Goal: Task Accomplishment & Management: Complete application form

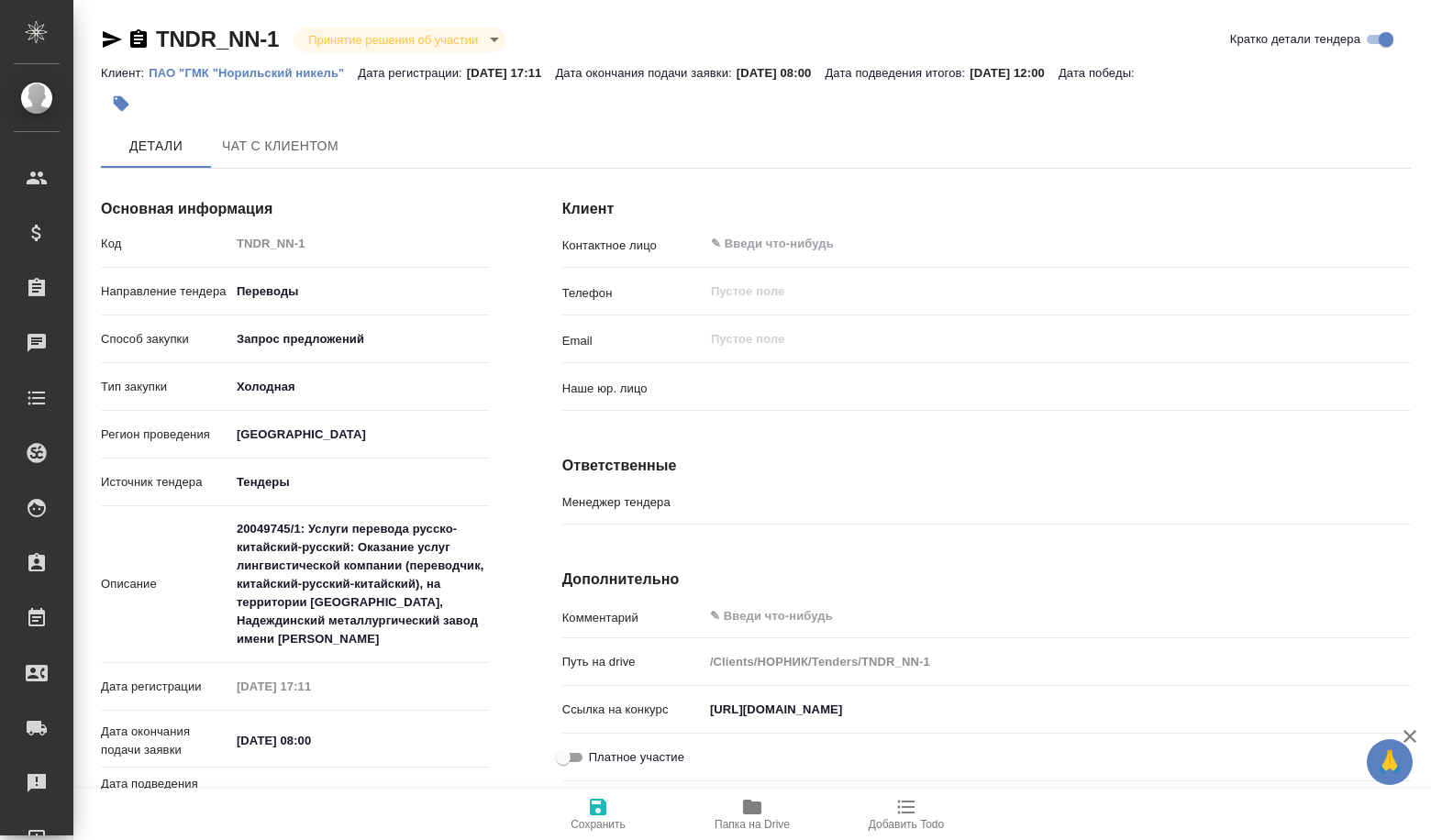
type input "(МБ) ООО "Монблан""
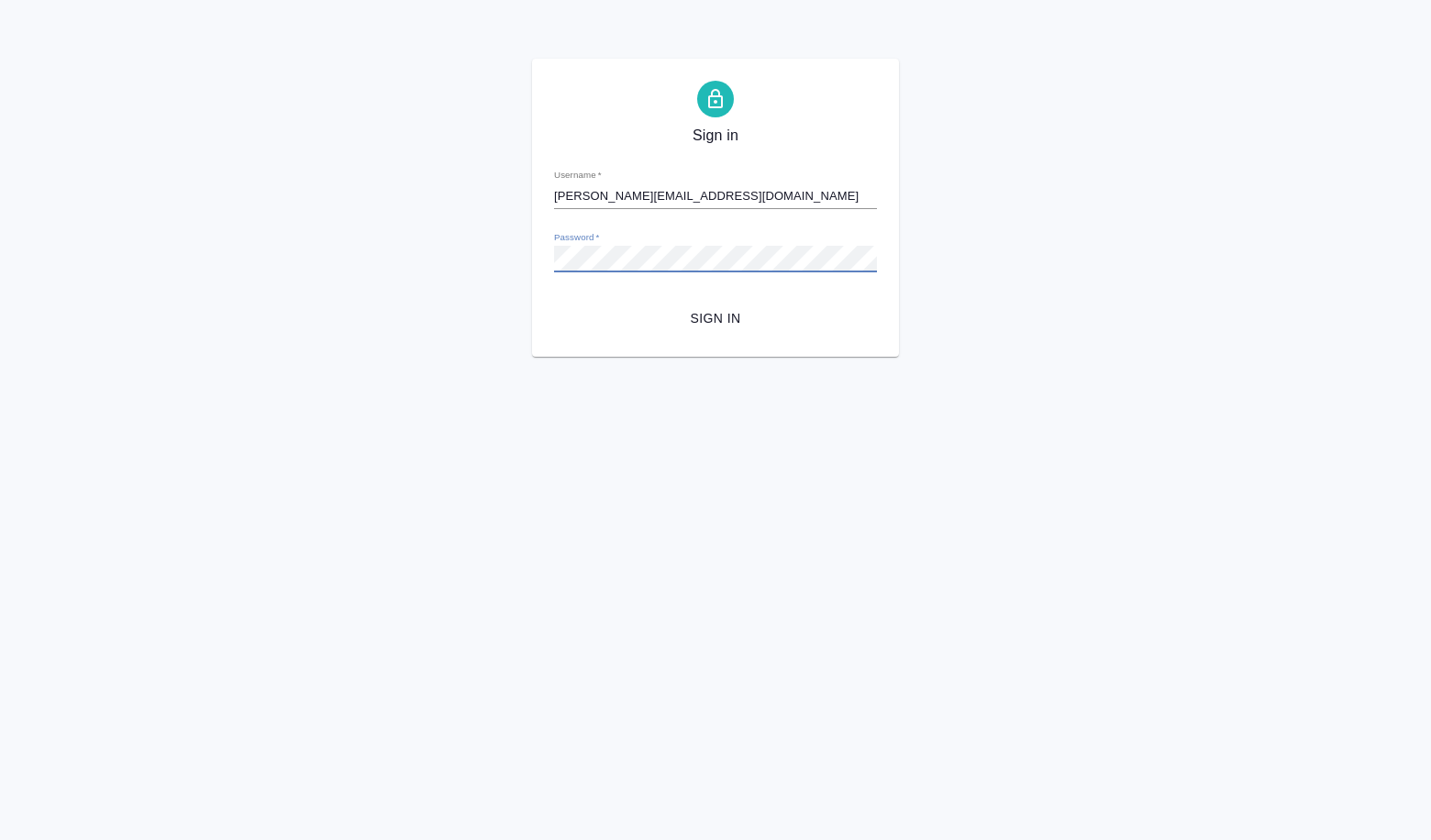
click at [404, 279] on div "Sign in Username   * [PERSON_NAME][EMAIL_ADDRESS][DOMAIN_NAME] Password   * url…" at bounding box center [716, 207] width 1431 height 298
click at [741, 313] on span "Sign in" at bounding box center [716, 318] width 293 height 23
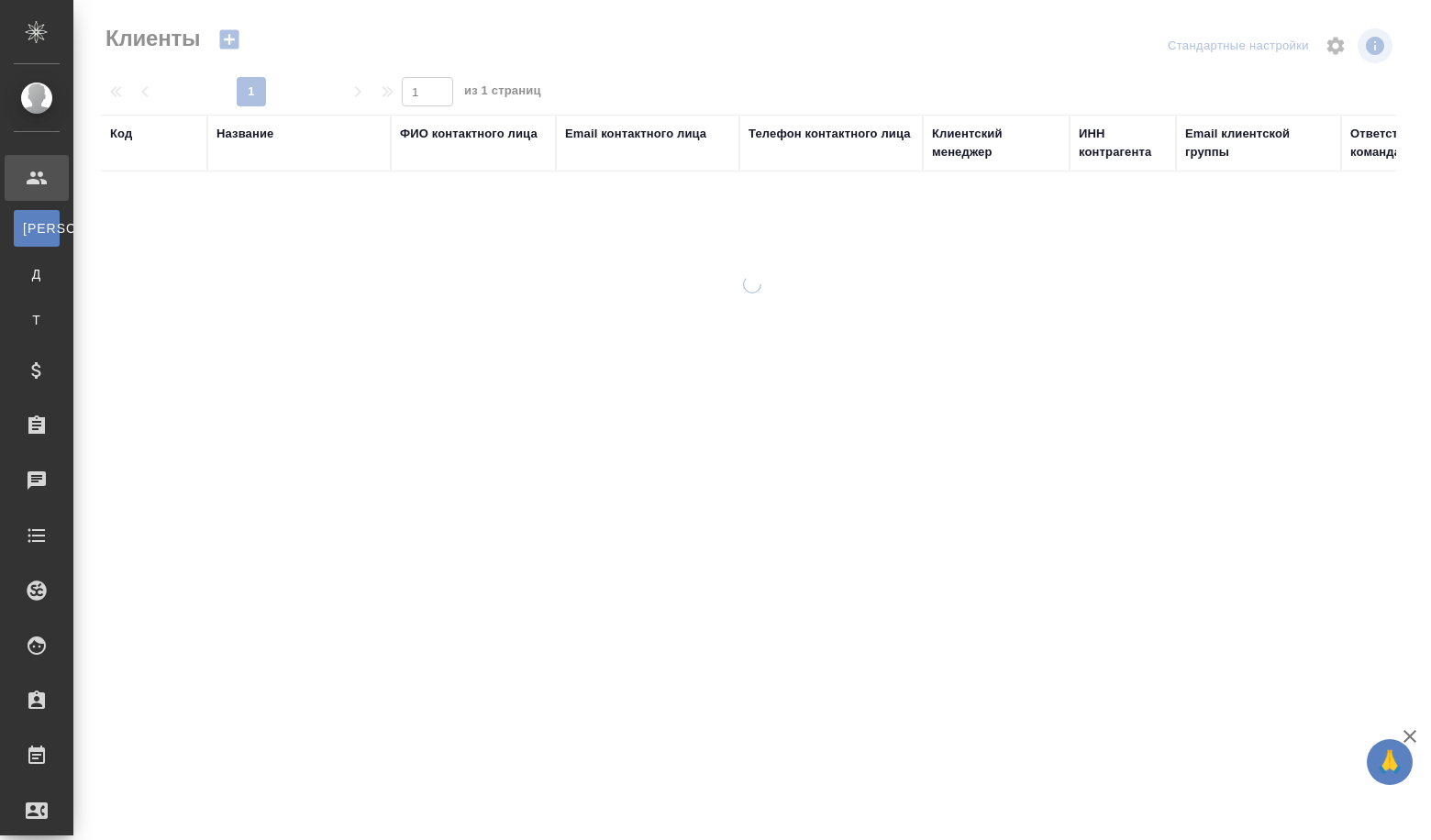
select select "RU"
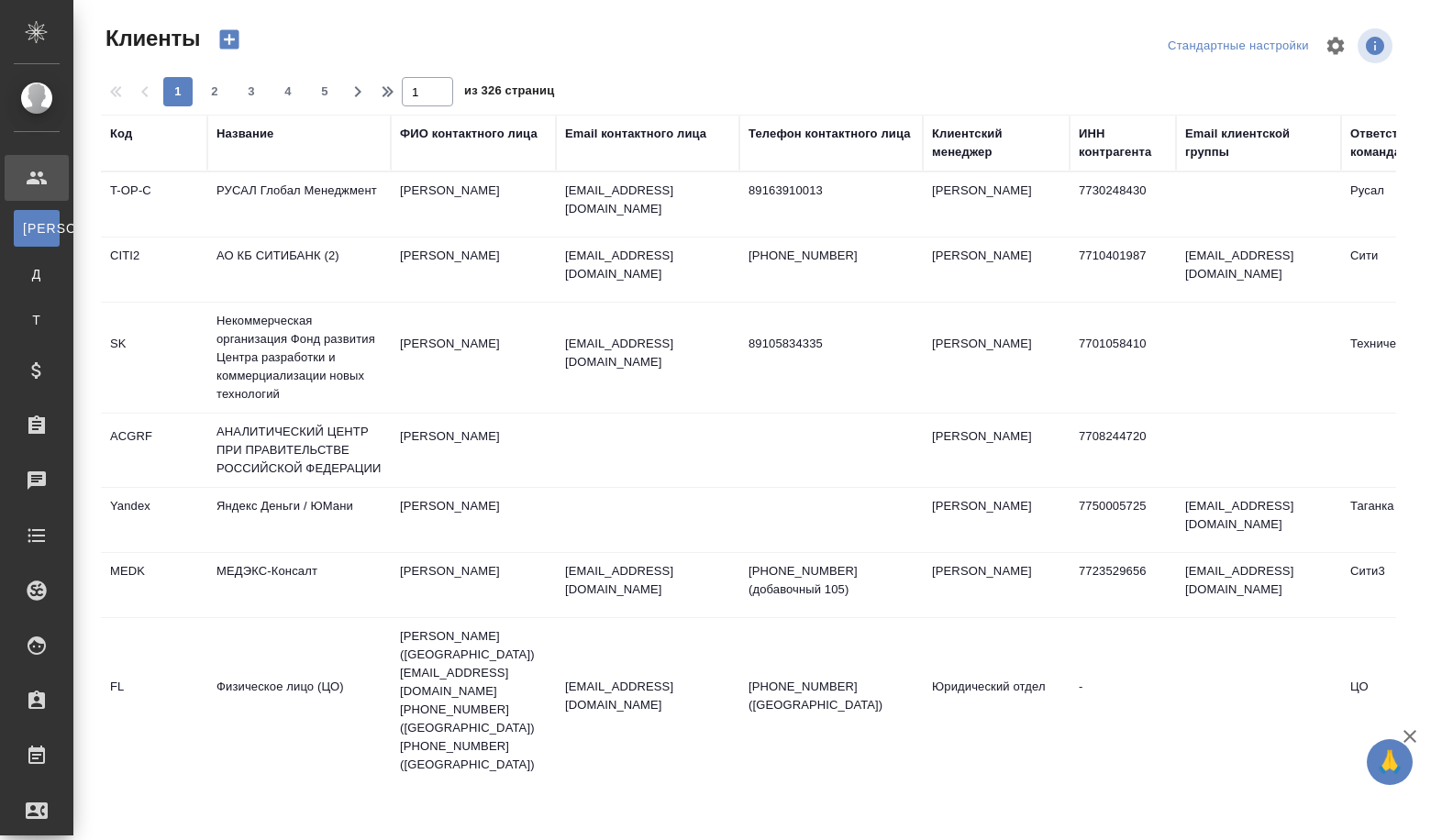
click at [242, 160] on div "Название" at bounding box center [298, 143] width 165 height 37
click at [247, 170] on th "Название" at bounding box center [298, 143] width 183 height 56
click at [263, 134] on div "Название" at bounding box center [244, 134] width 56 height 19
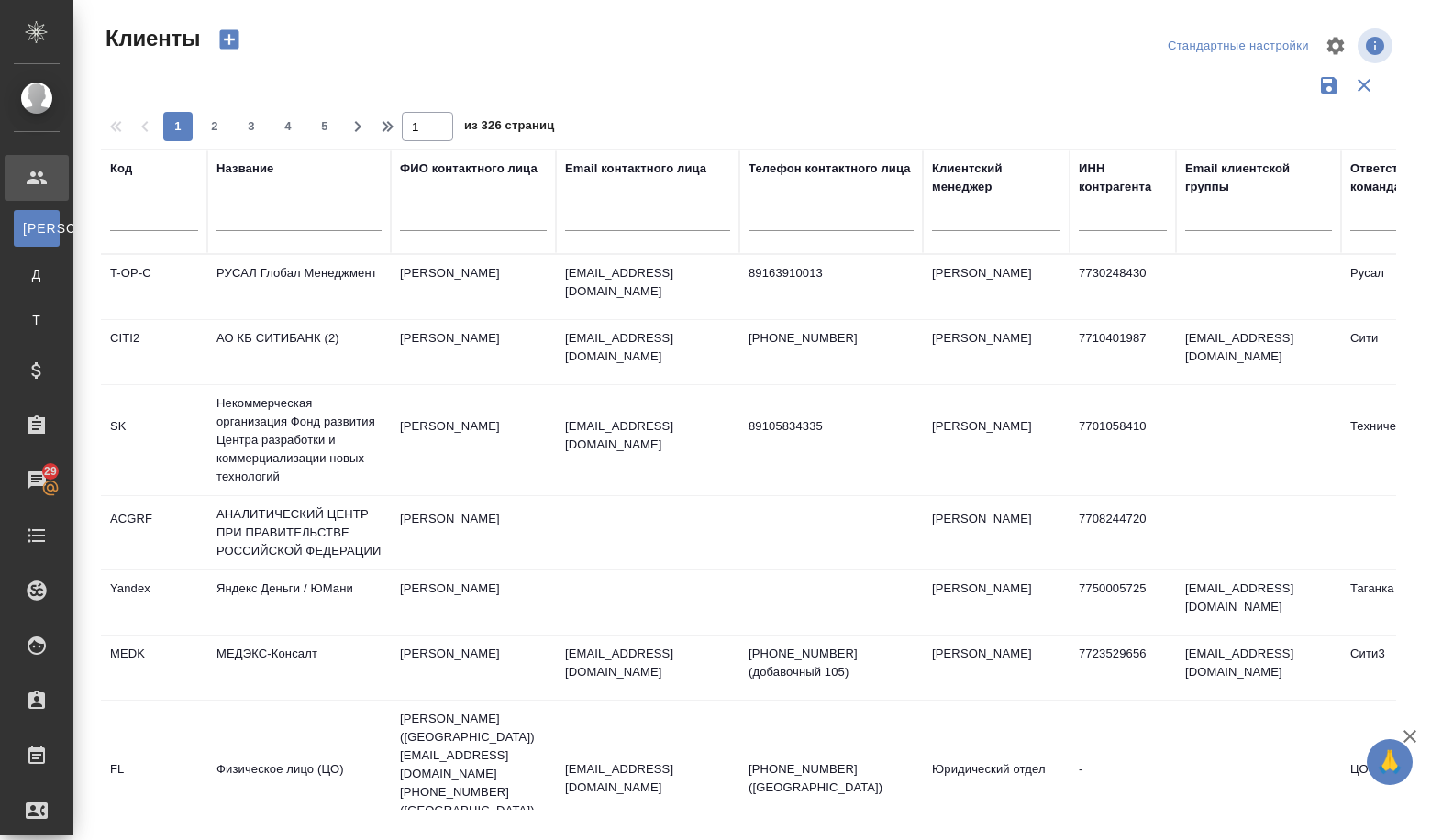
click at [246, 215] on input "text" at bounding box center [298, 219] width 165 height 23
paste input "ФЦНИВТ "СНПО "Элерон"
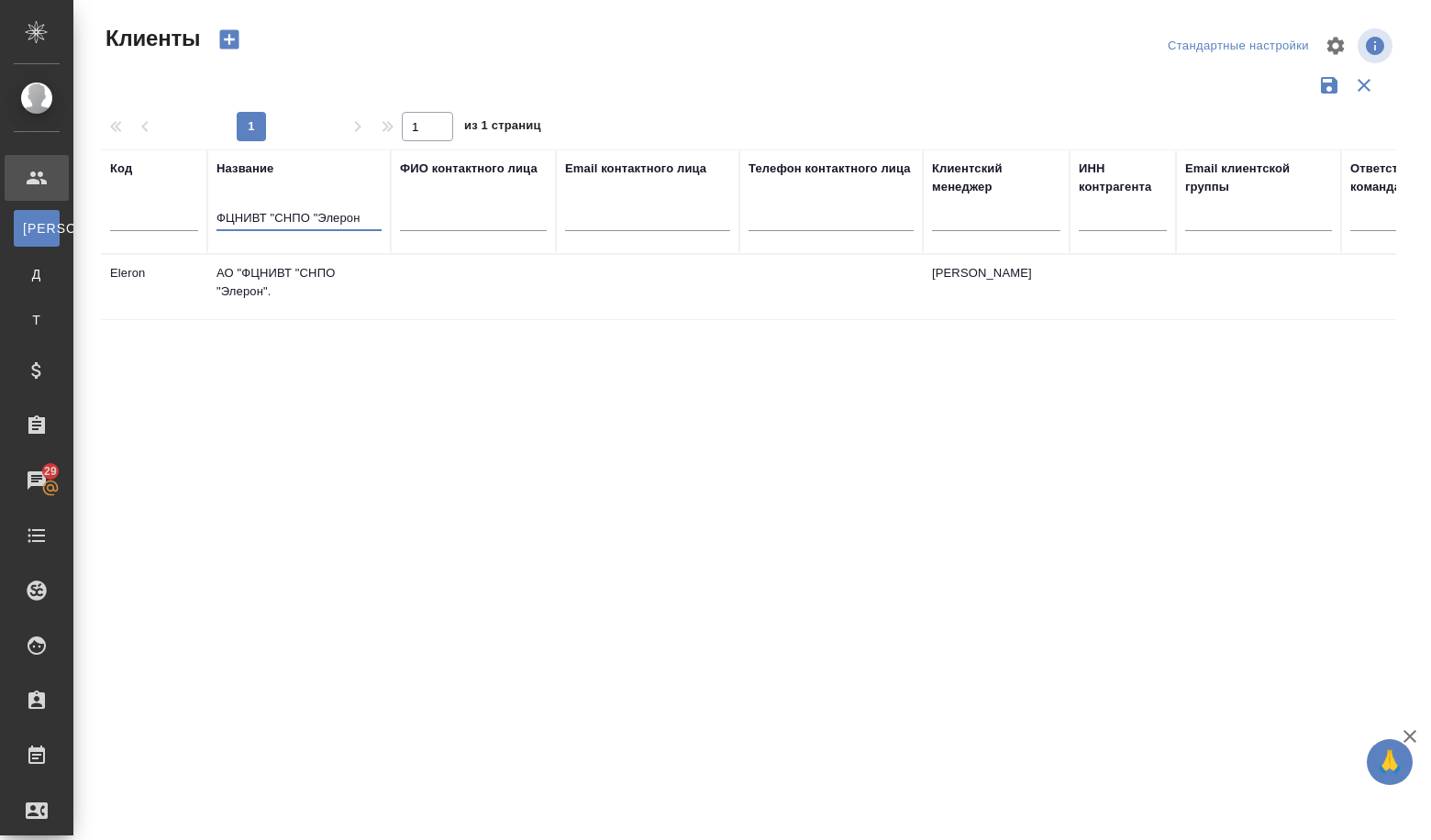
type input "ФЦНИВТ "СНПО "Элерон"
click at [252, 299] on td "АО "ФЦНИВТ "СНПО "Элерон"." at bounding box center [298, 286] width 183 height 64
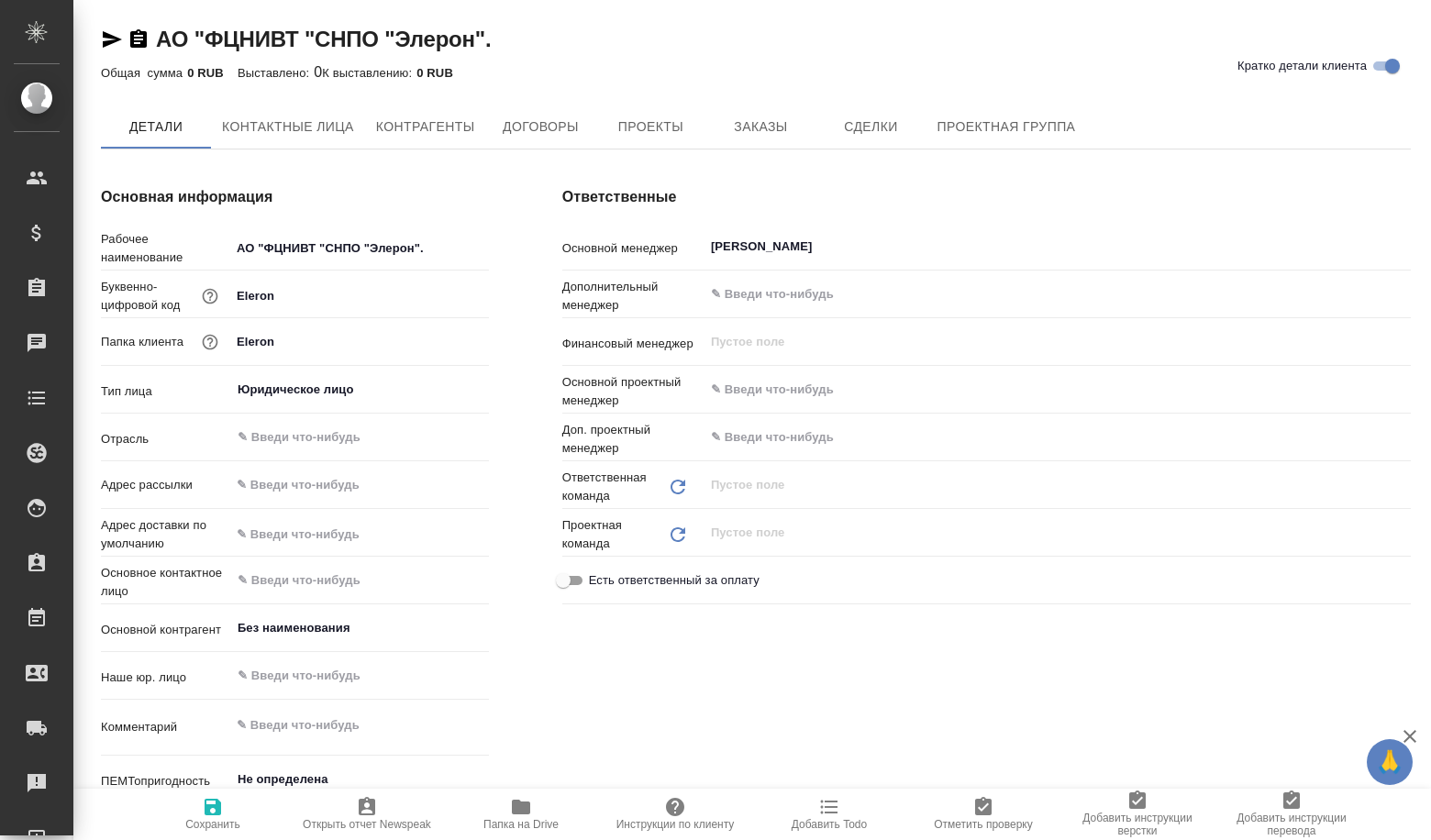
type textarea "x"
click at [925, 136] on button "Сделки" at bounding box center [870, 128] width 110 height 46
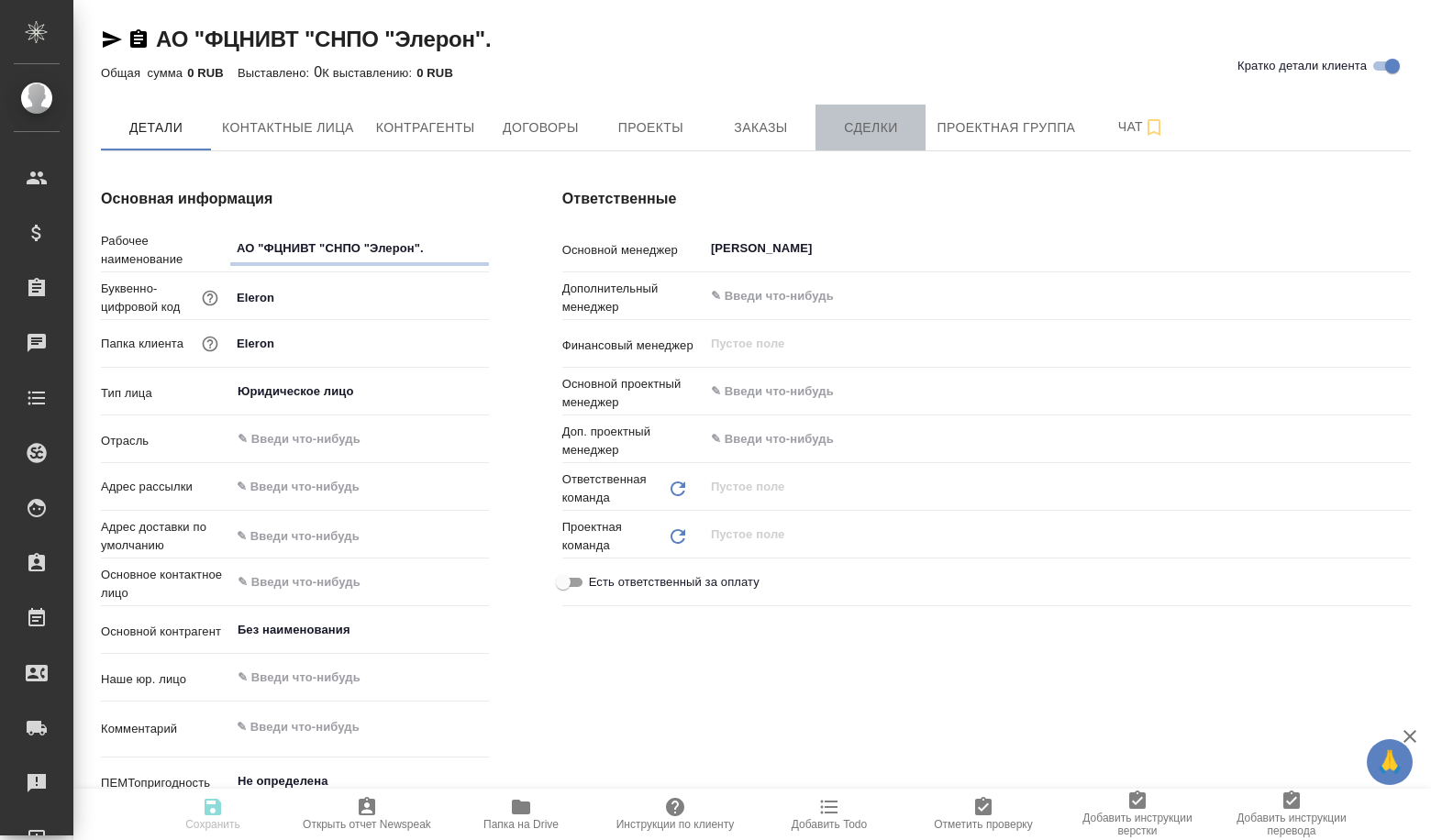
type textarea "x"
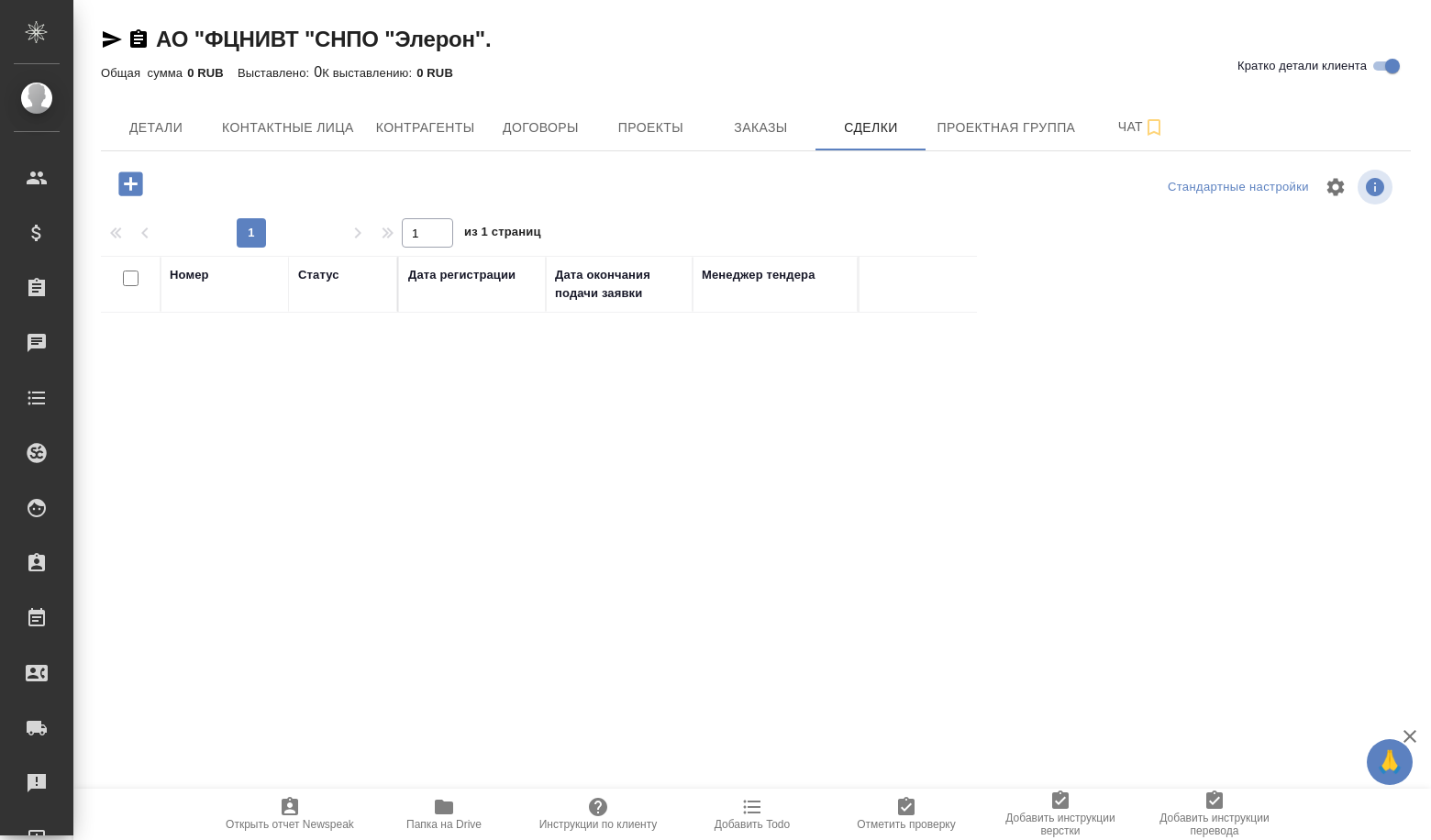
click at [134, 195] on icon "button" at bounding box center [130, 183] width 24 height 24
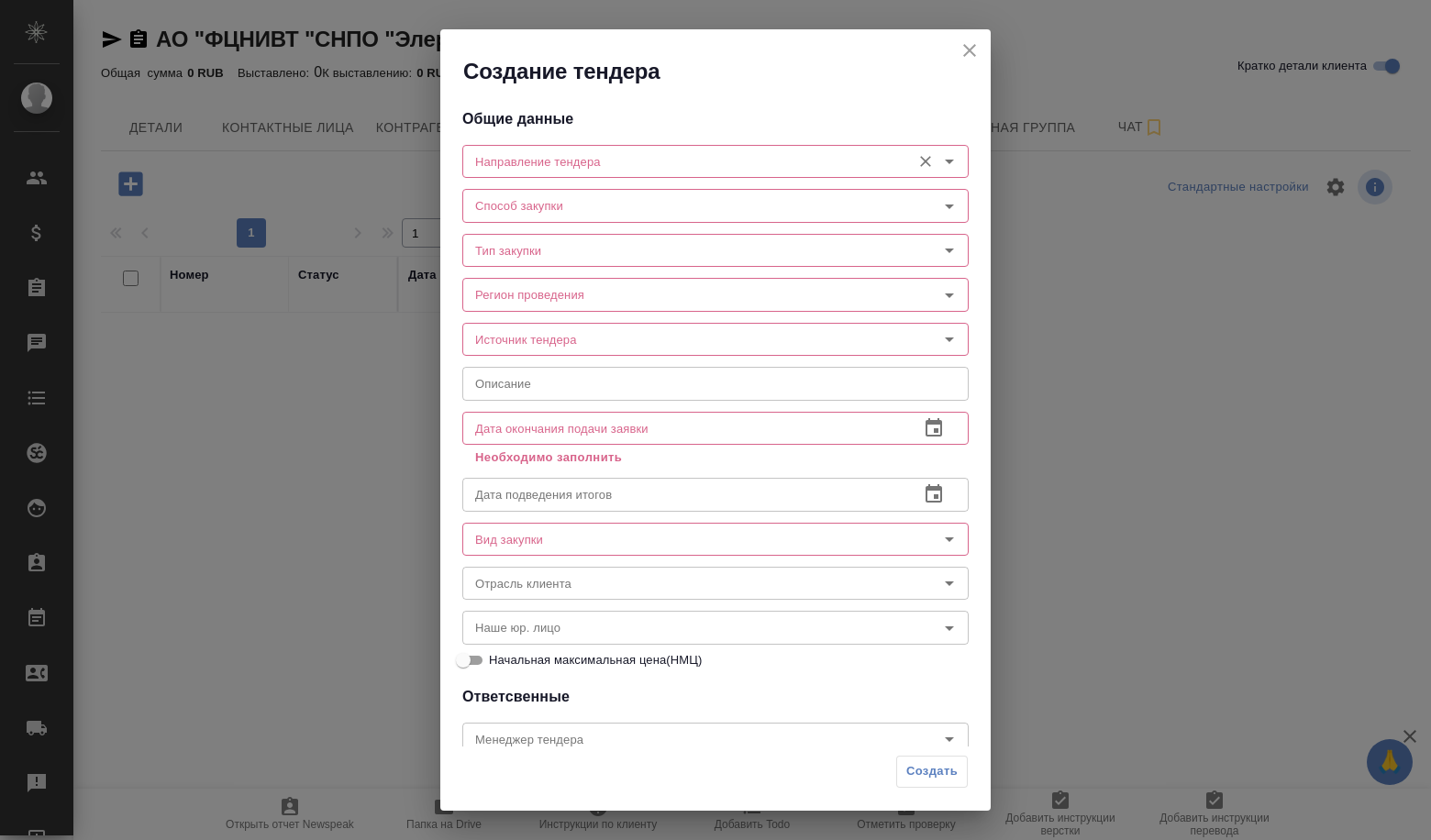
click at [568, 170] on input "Направление тендера" at bounding box center [685, 161] width 434 height 22
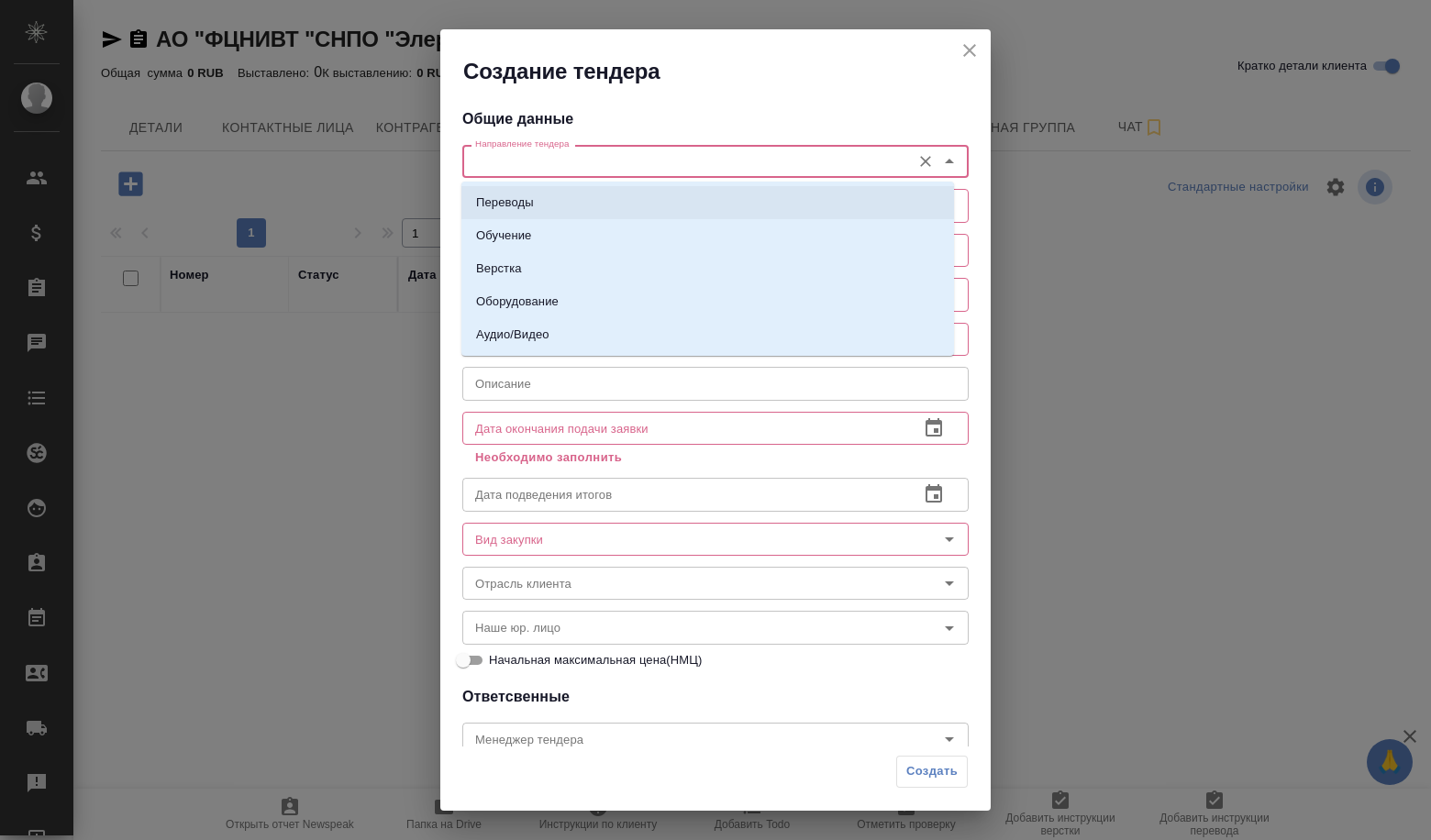
click at [548, 193] on li "Переводы" at bounding box center [708, 202] width 493 height 33
type input "Переводы"
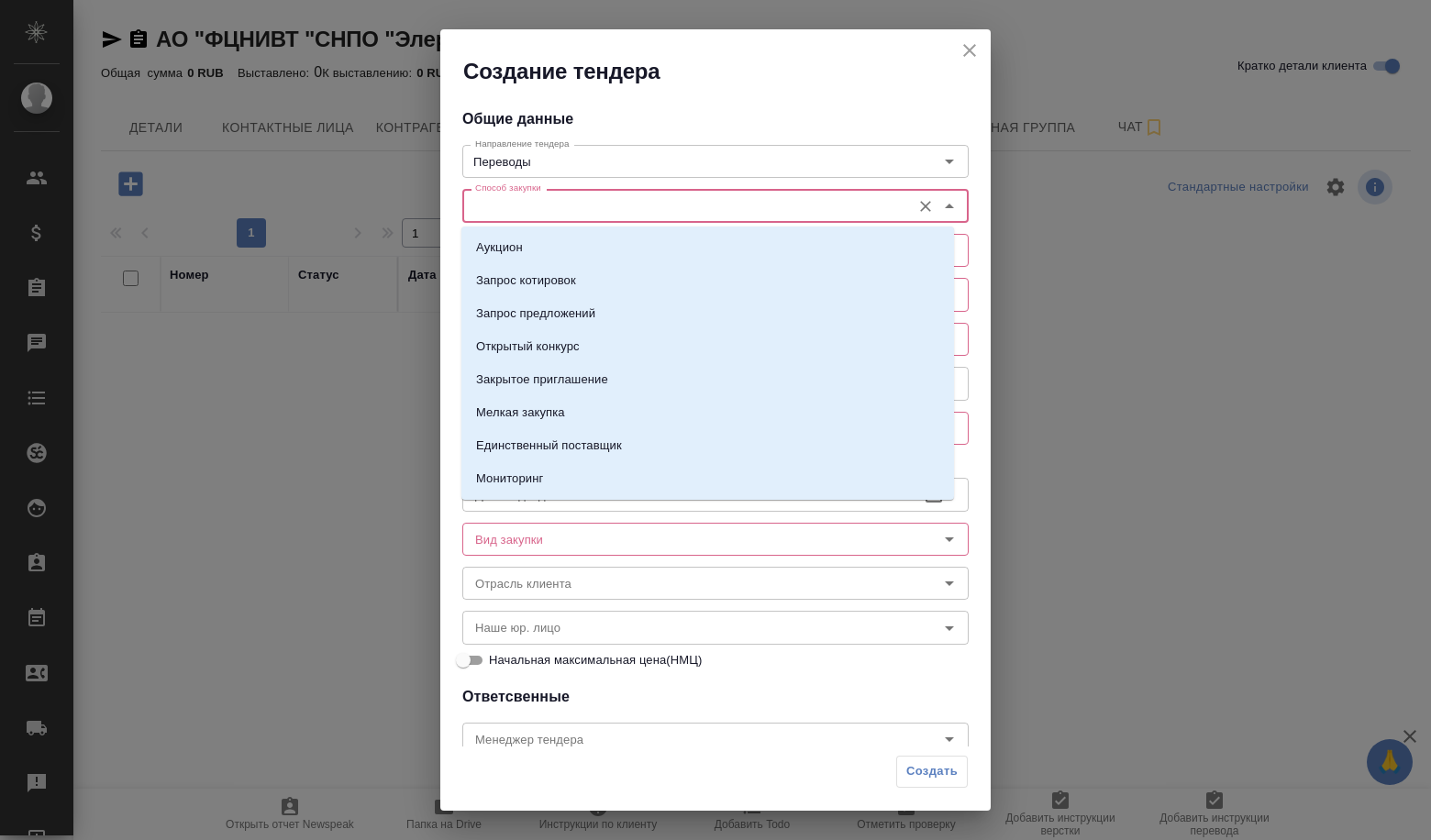
click at [529, 209] on input "Способ закупки" at bounding box center [685, 205] width 434 height 22
click at [539, 324] on li "Запрос предложений" at bounding box center [708, 313] width 493 height 33
type input "Запрос предложений"
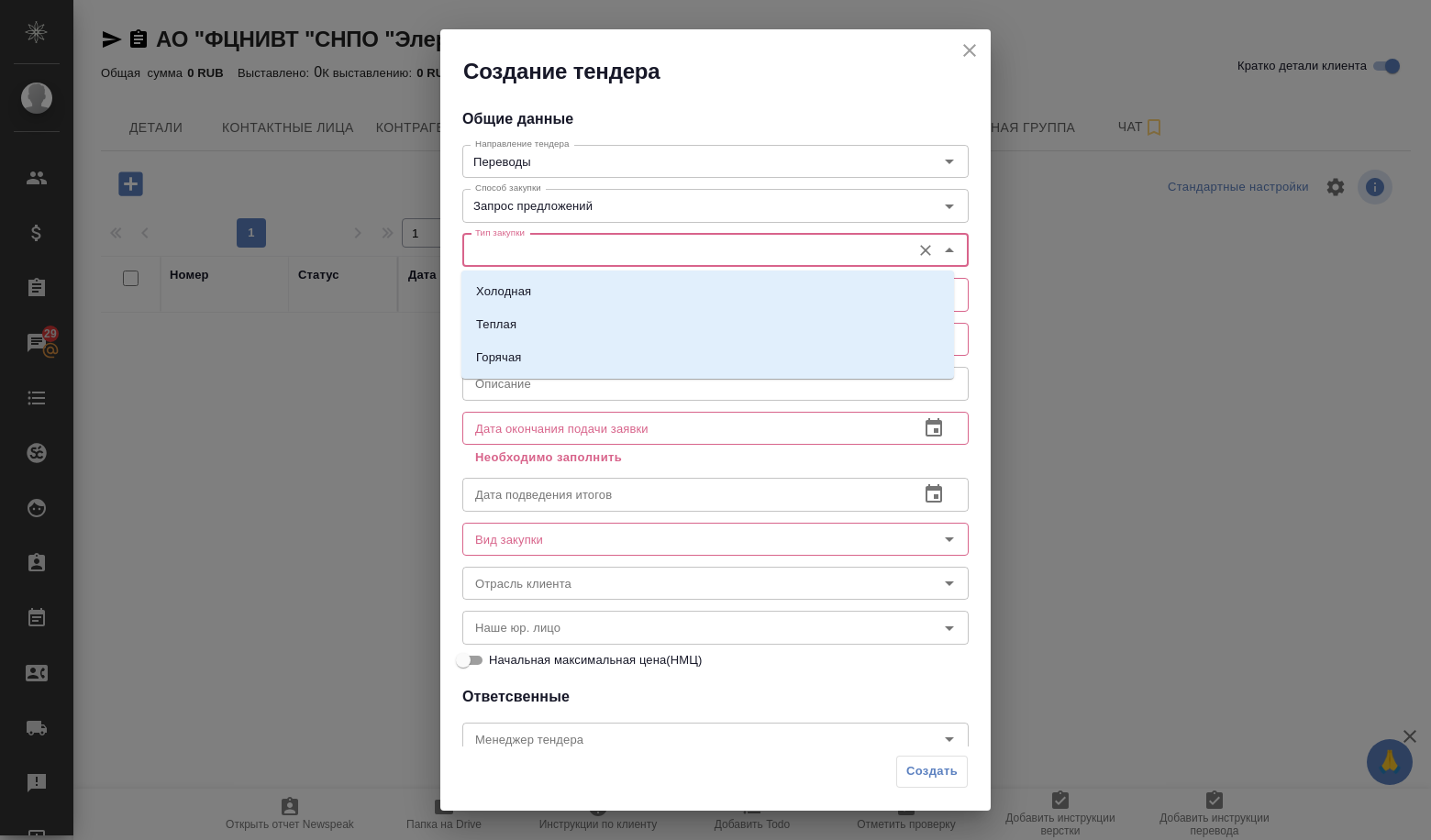
click at [514, 251] on input "Тип закупки" at bounding box center [685, 251] width 434 height 22
click at [524, 296] on p "Холодная" at bounding box center [503, 291] width 55 height 19
type input "Холодная"
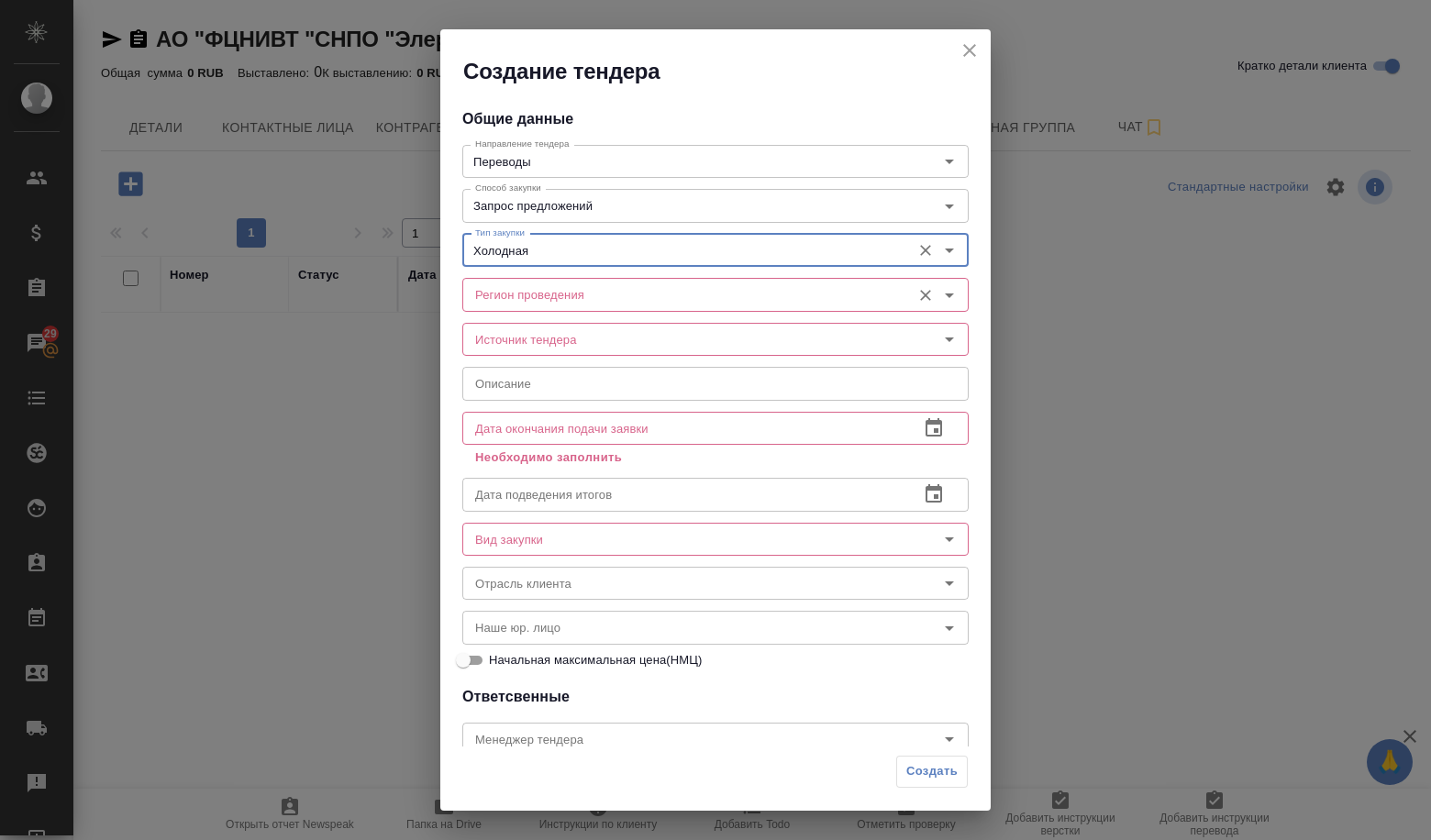
click at [524, 299] on input "Регион проведения" at bounding box center [685, 294] width 434 height 22
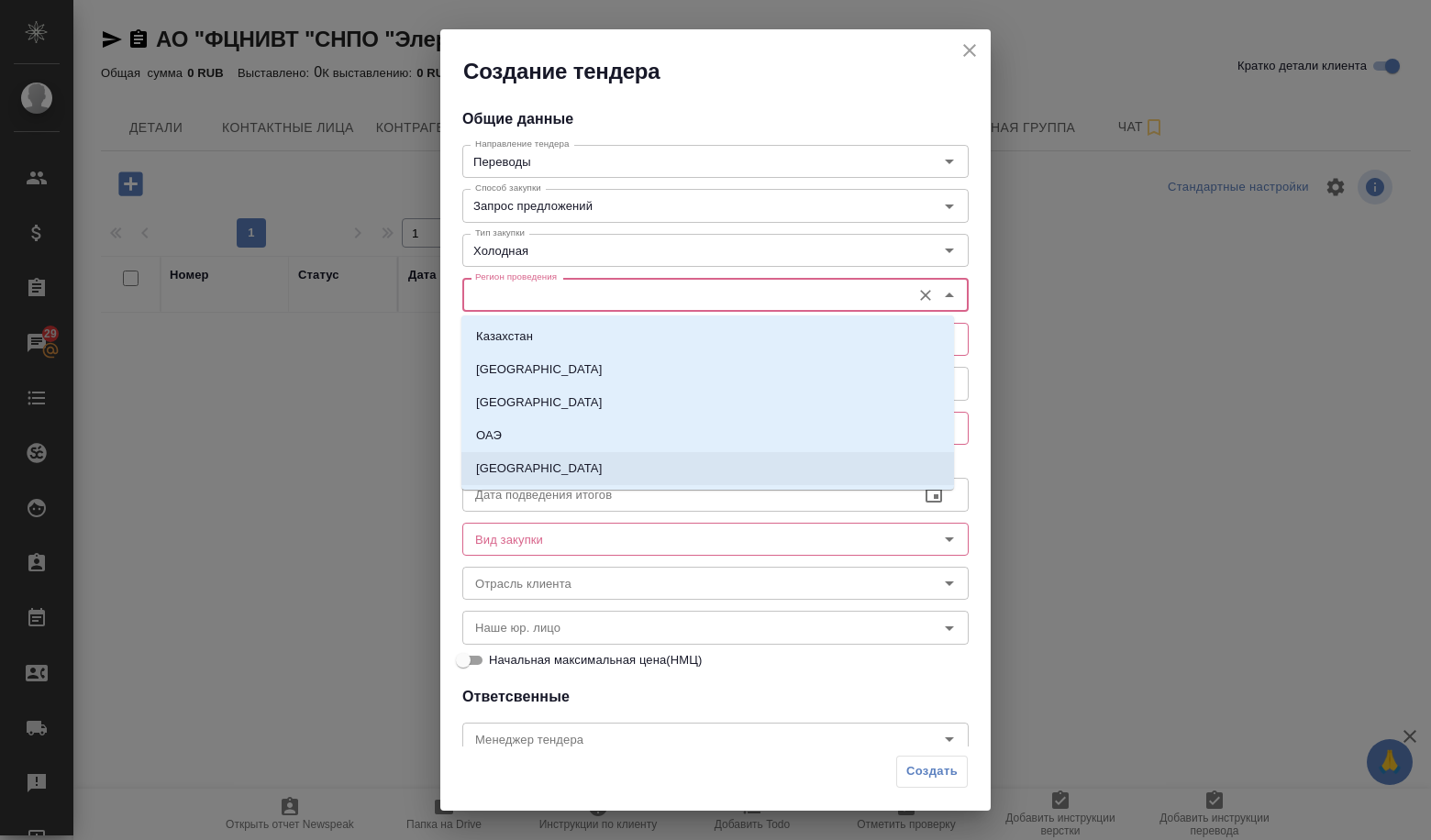
click at [512, 457] on li "Россия" at bounding box center [708, 468] width 493 height 33
type input "Россия"
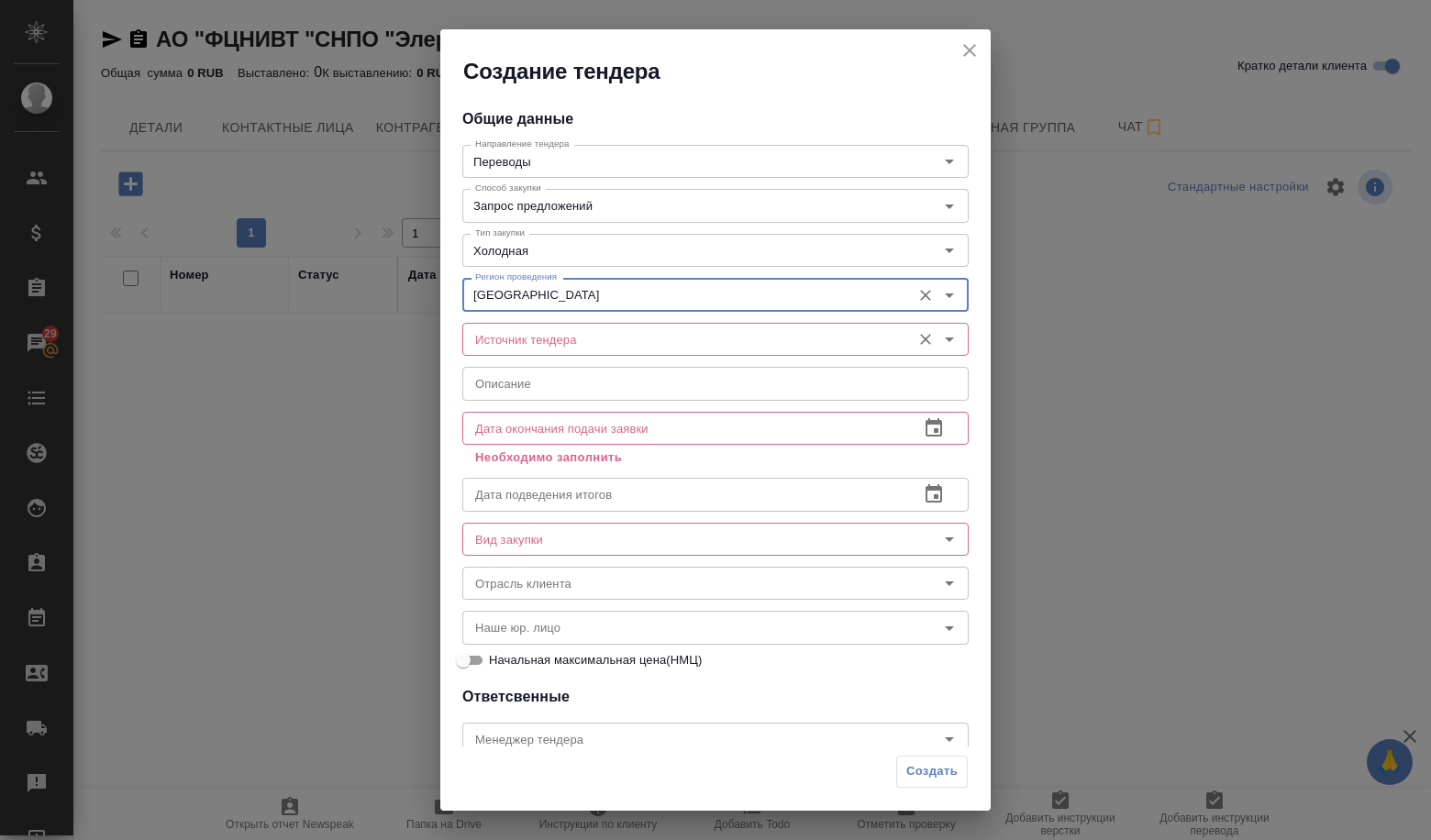
click at [536, 327] on div "Источник тендера" at bounding box center [716, 339] width 506 height 33
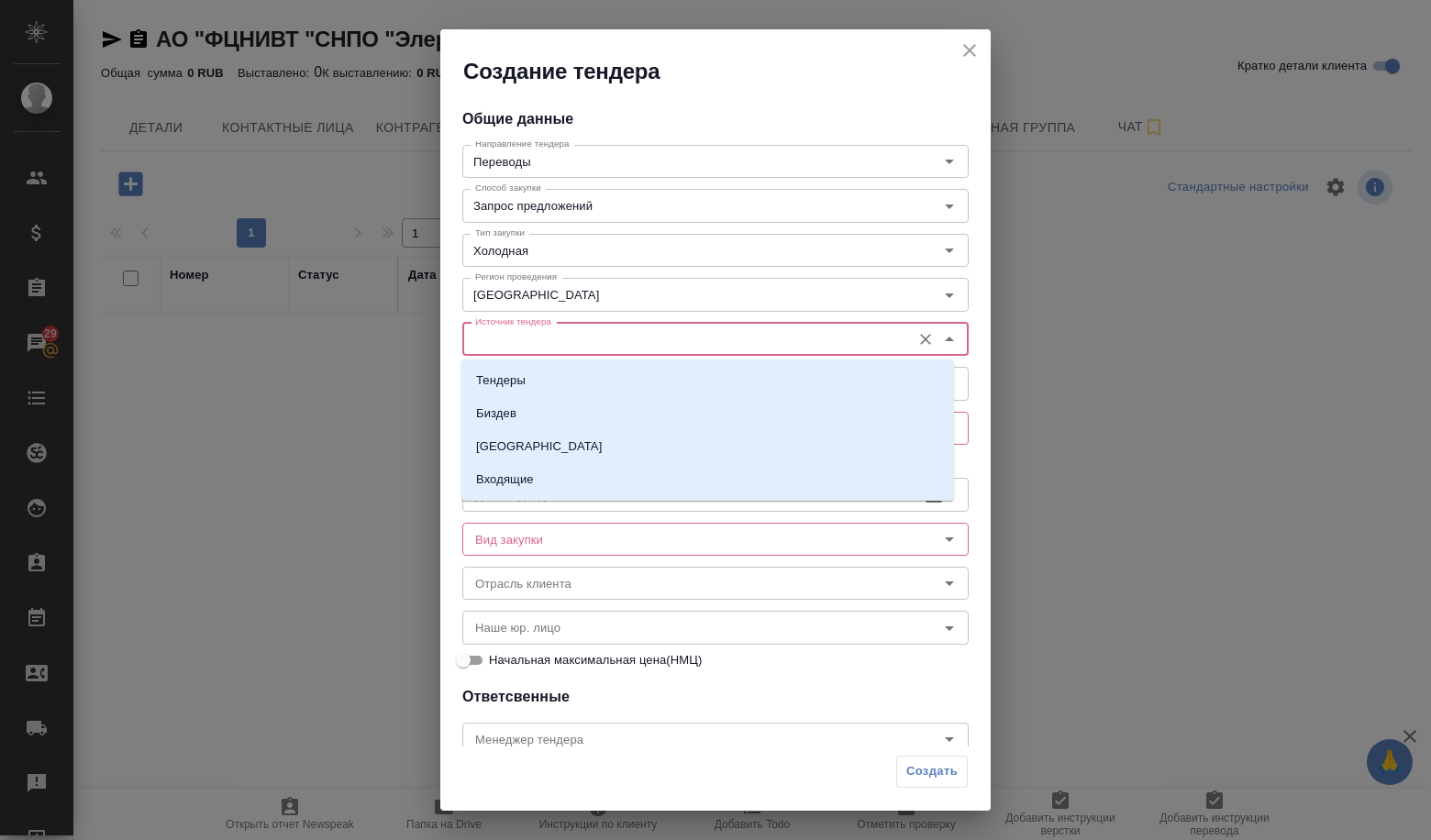
click at [535, 338] on input "Источник тендера" at bounding box center [685, 339] width 434 height 22
click at [529, 373] on li "Тендеры" at bounding box center [708, 380] width 493 height 33
type input "Тендеры"
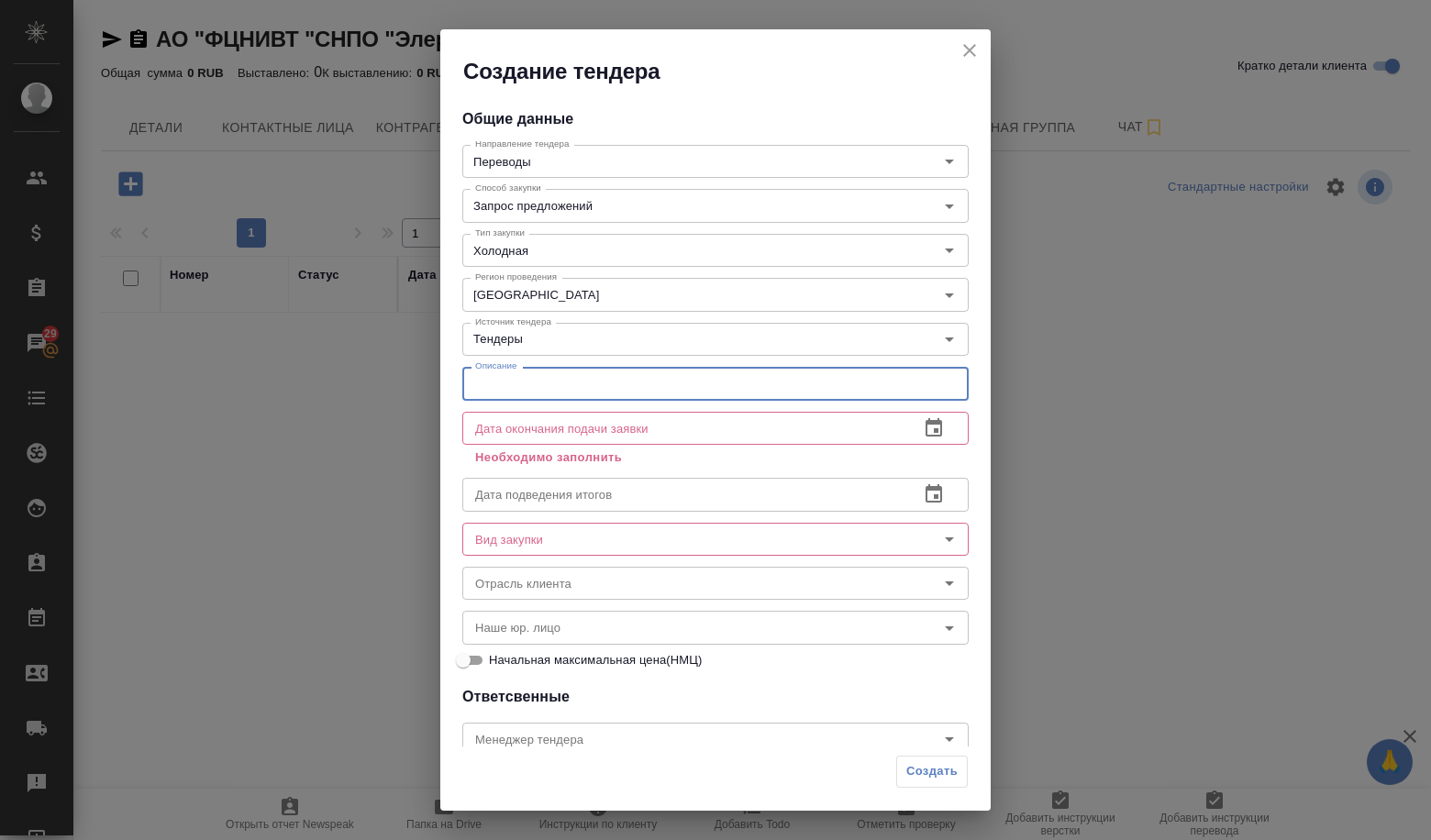
click at [526, 382] on input "text" at bounding box center [716, 382] width 506 height 33
paste input "Оказание услуг по лингвистическому обеспечению"
type input "Оказание услуг по лингвистическому обеспечению"
click at [923, 438] on icon "button" at bounding box center [934, 428] width 22 height 22
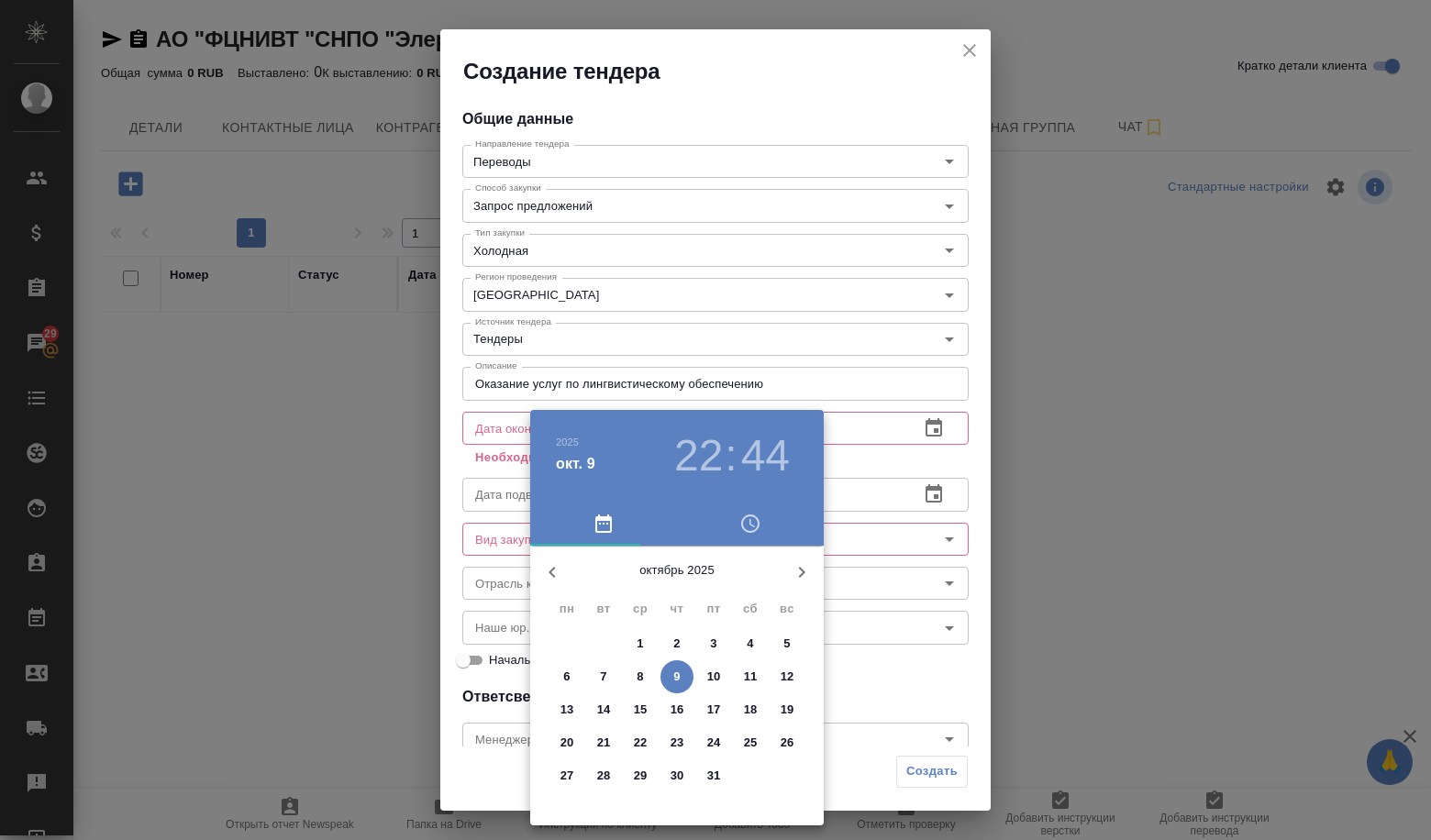
click at [575, 714] on span "13" at bounding box center [566, 709] width 33 height 19
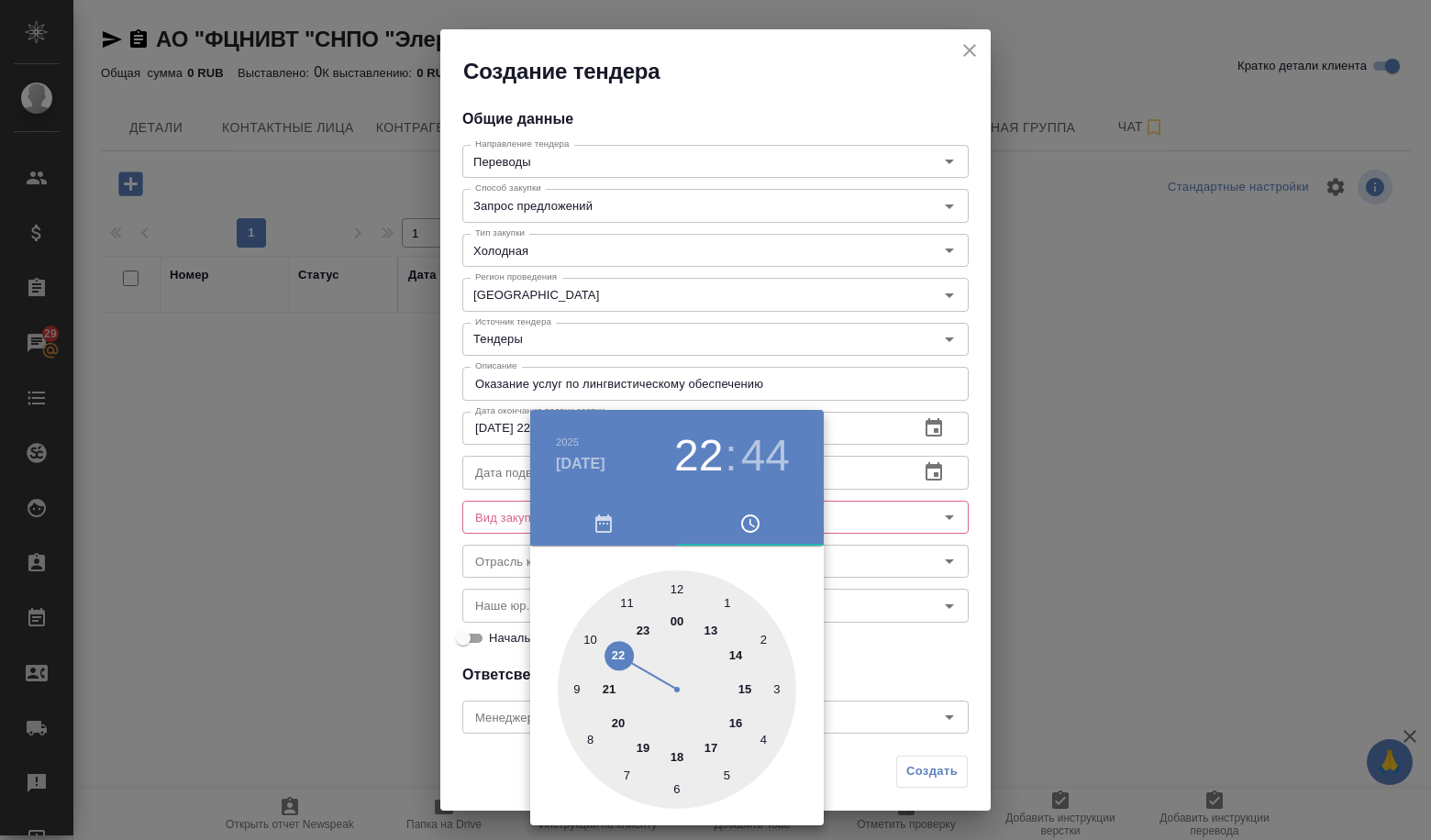
click at [680, 590] on div at bounding box center [677, 689] width 239 height 239
click at [678, 599] on div at bounding box center [677, 689] width 239 height 239
type input "13.10.2025 12:00"
click at [895, 595] on div at bounding box center [716, 420] width 1431 height 840
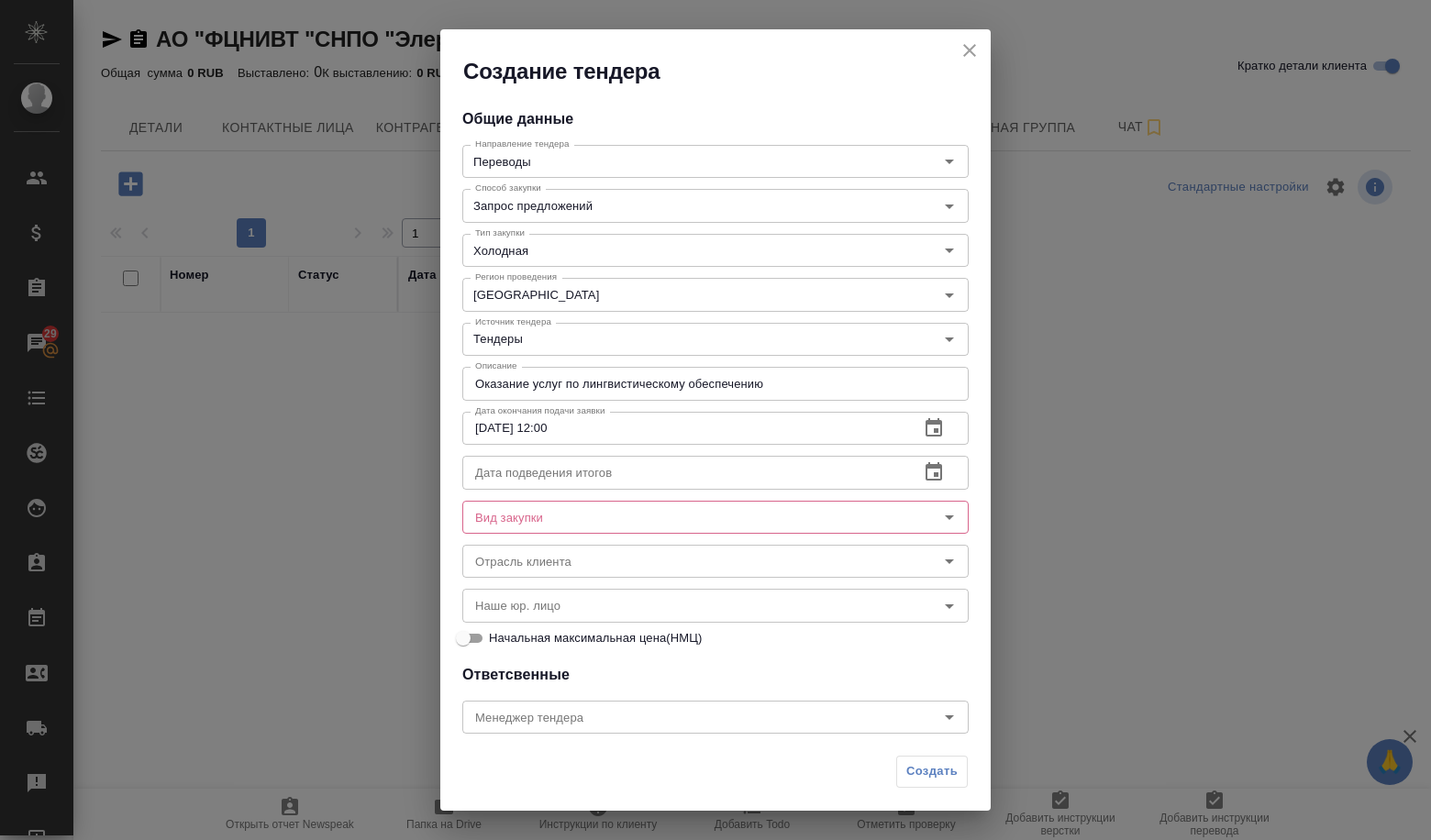
click at [621, 473] on input "text" at bounding box center [684, 472] width 442 height 33
click at [926, 473] on icon "button" at bounding box center [934, 472] width 17 height 19
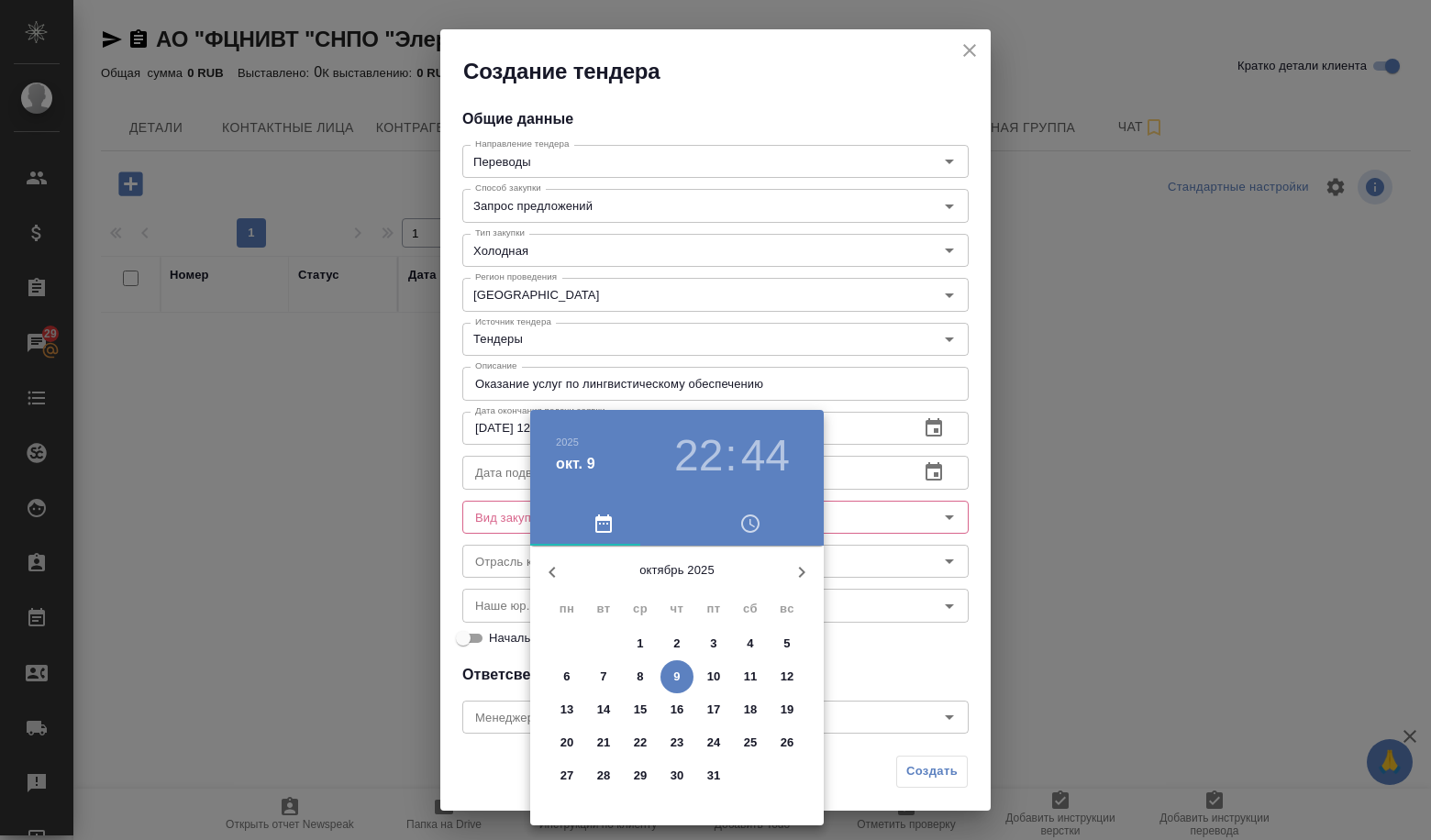
click at [712, 772] on p "31" at bounding box center [715, 776] width 14 height 19
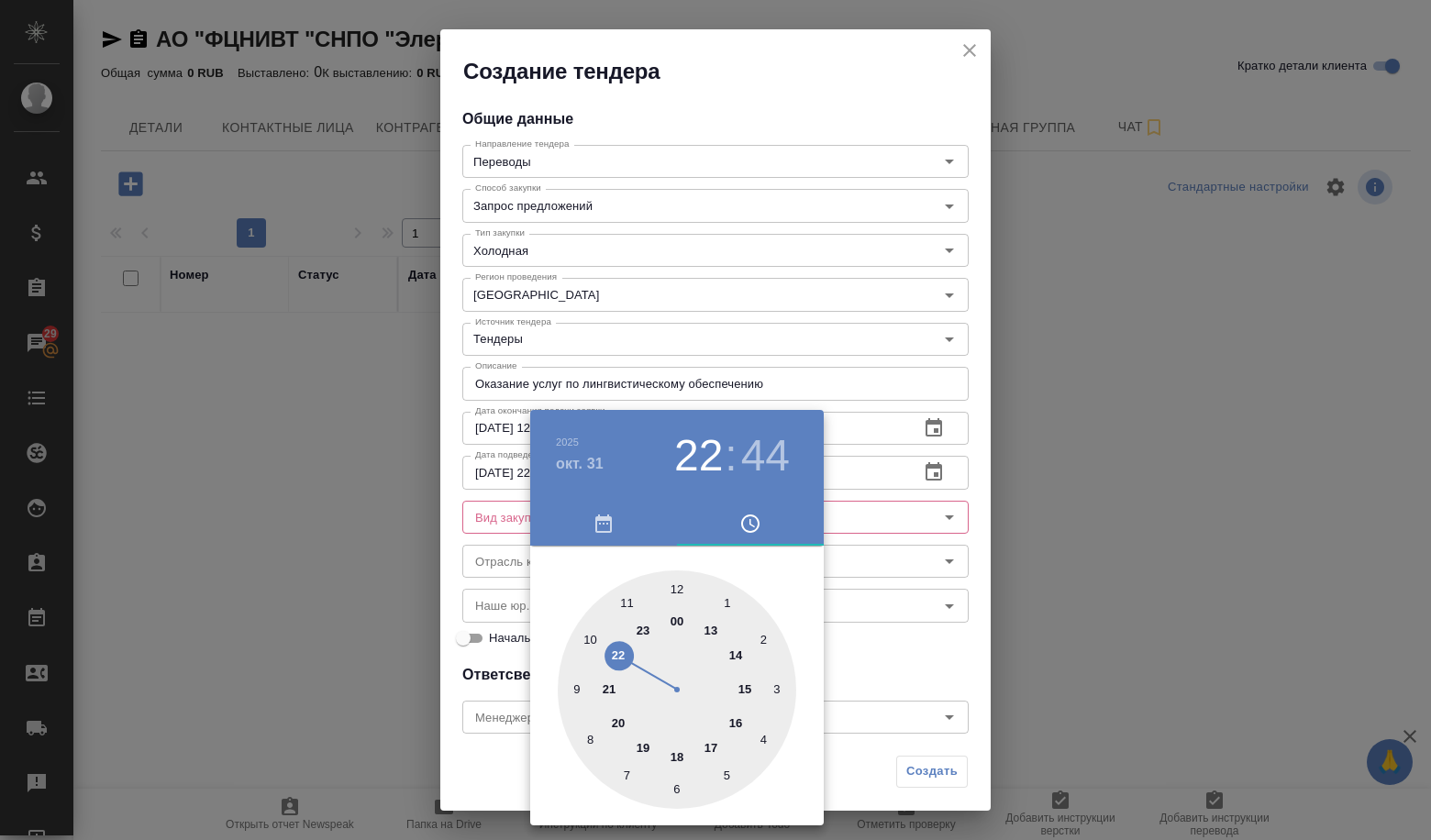
click at [675, 593] on div at bounding box center [677, 689] width 239 height 239
click at [673, 585] on div at bounding box center [677, 689] width 239 height 239
type input "31.10.2025 12:00"
click at [939, 625] on div at bounding box center [716, 420] width 1431 height 840
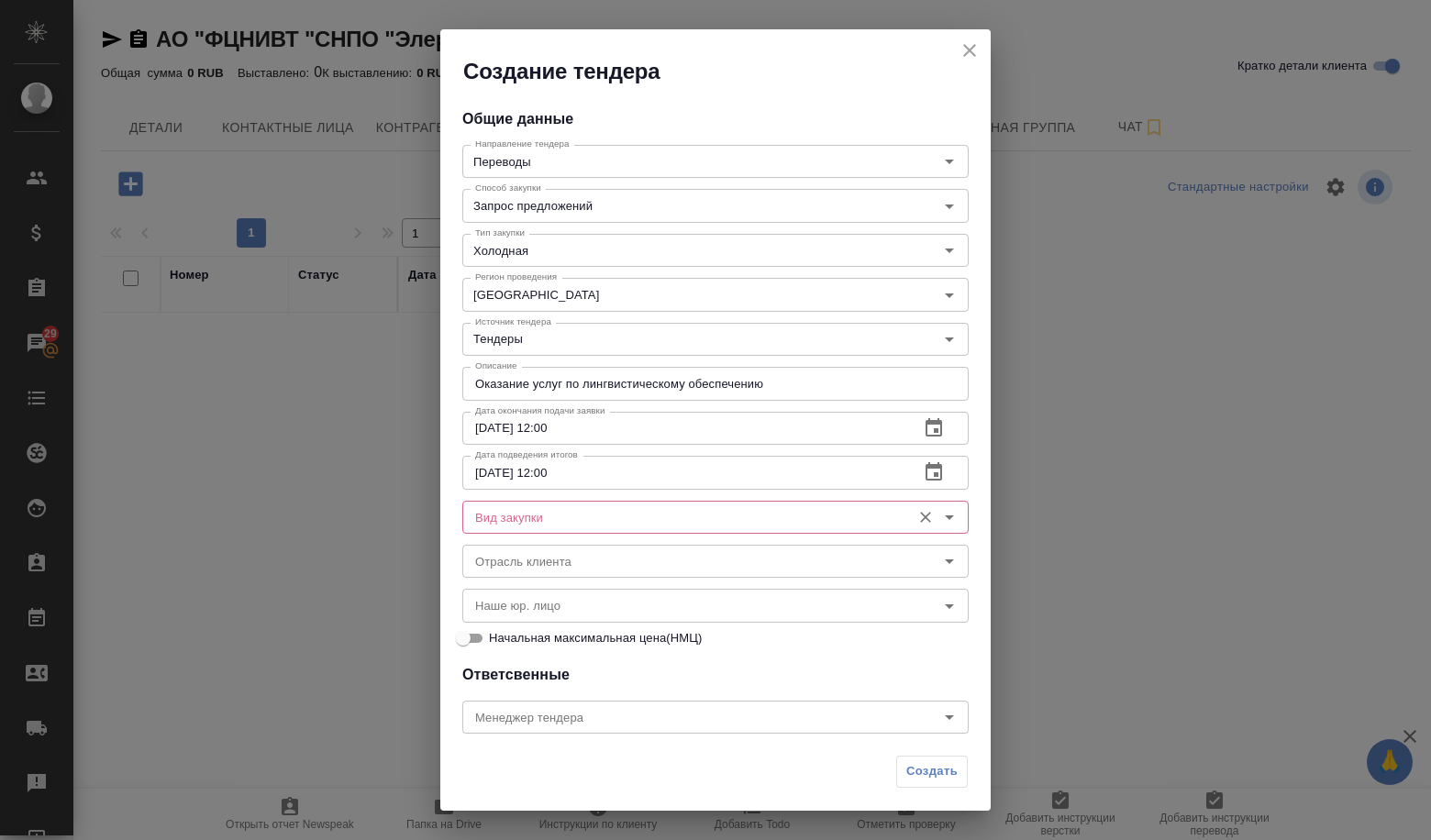
click at [619, 518] on input "Вид закупки" at bounding box center [685, 517] width 434 height 22
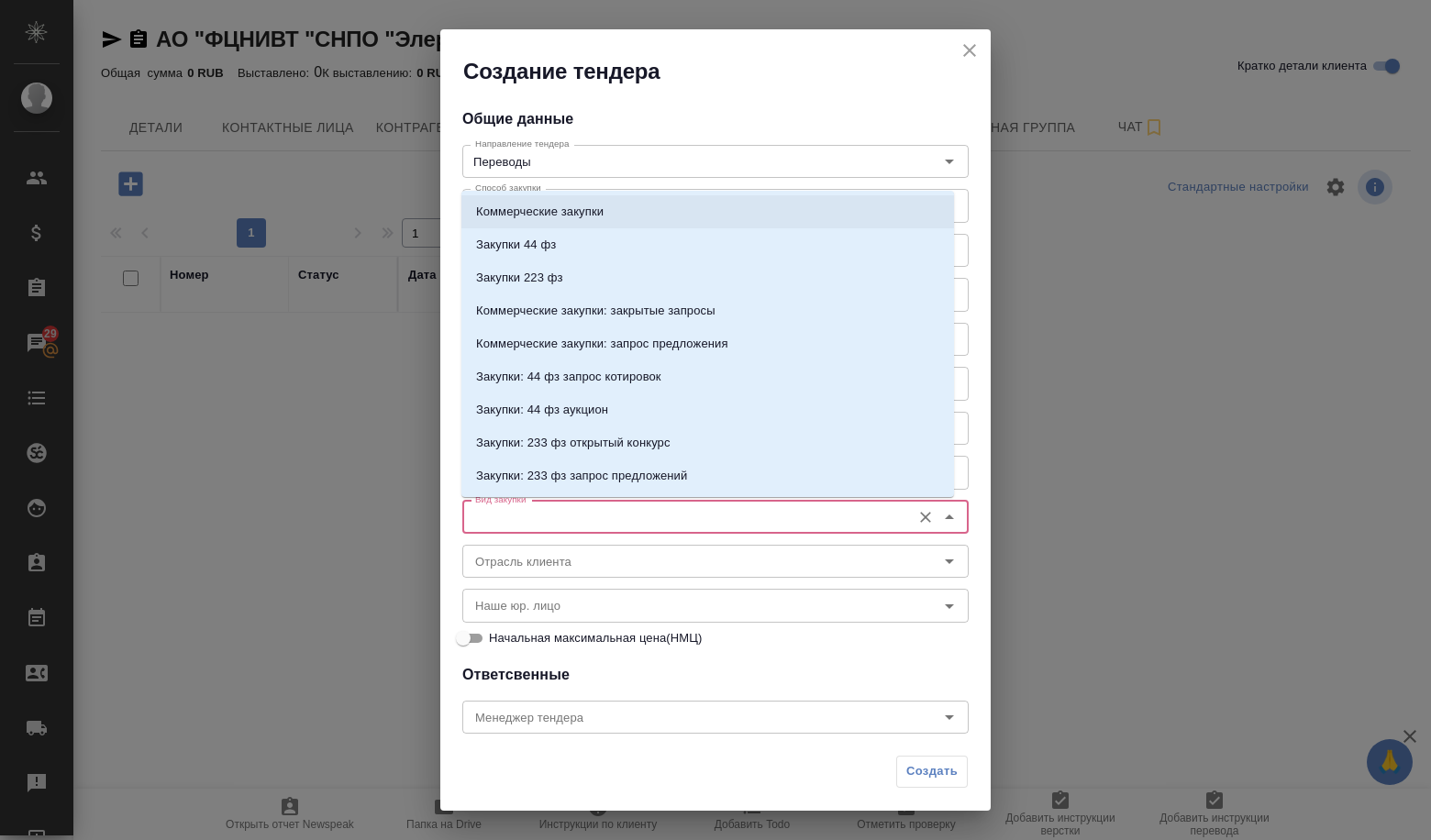
click at [532, 215] on p "Коммерческие закупки" at bounding box center [539, 212] width 128 height 19
type input "Коммерческие закупки"
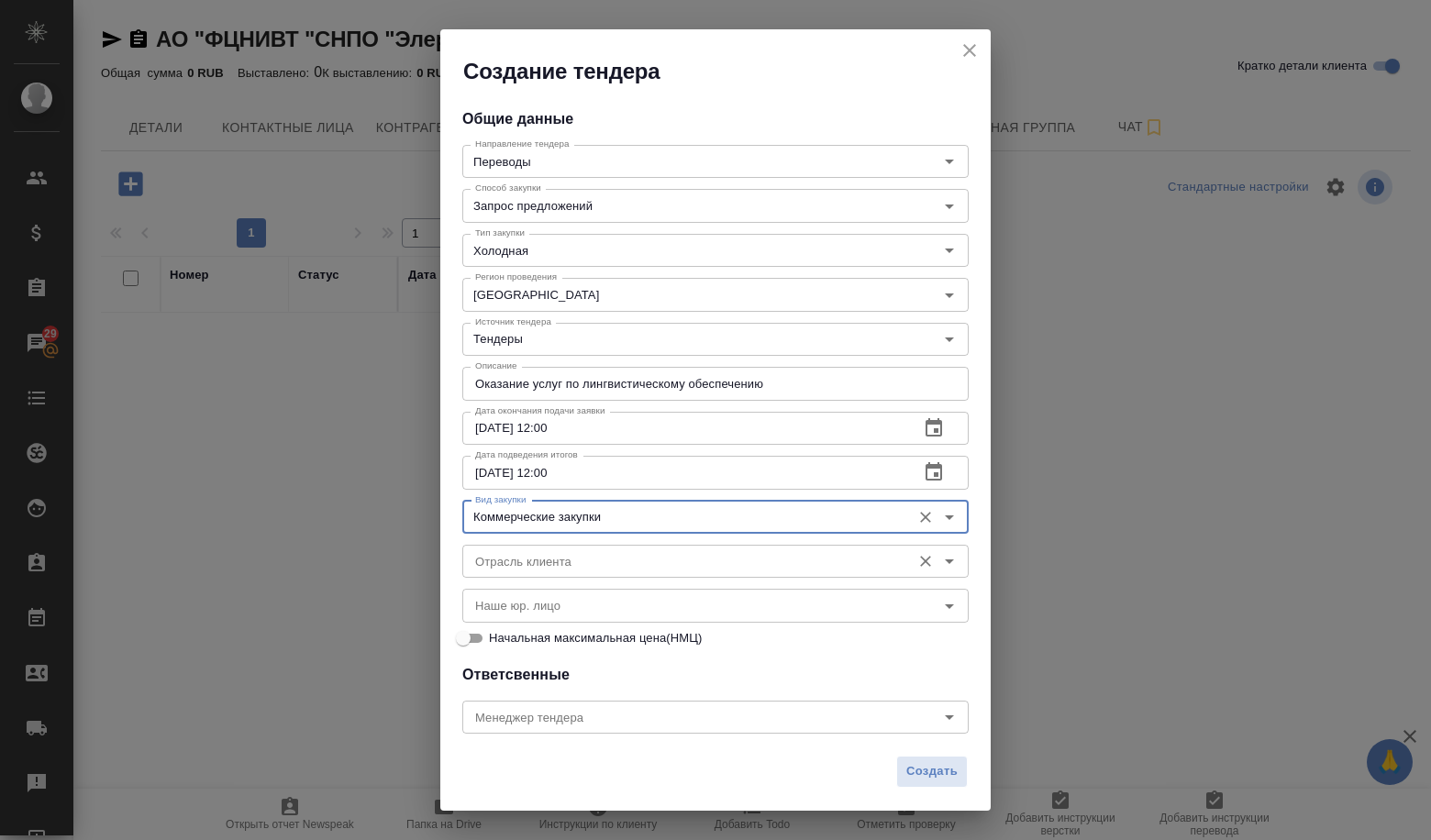
click at [537, 566] on input "Отрасль клиента" at bounding box center [685, 561] width 434 height 22
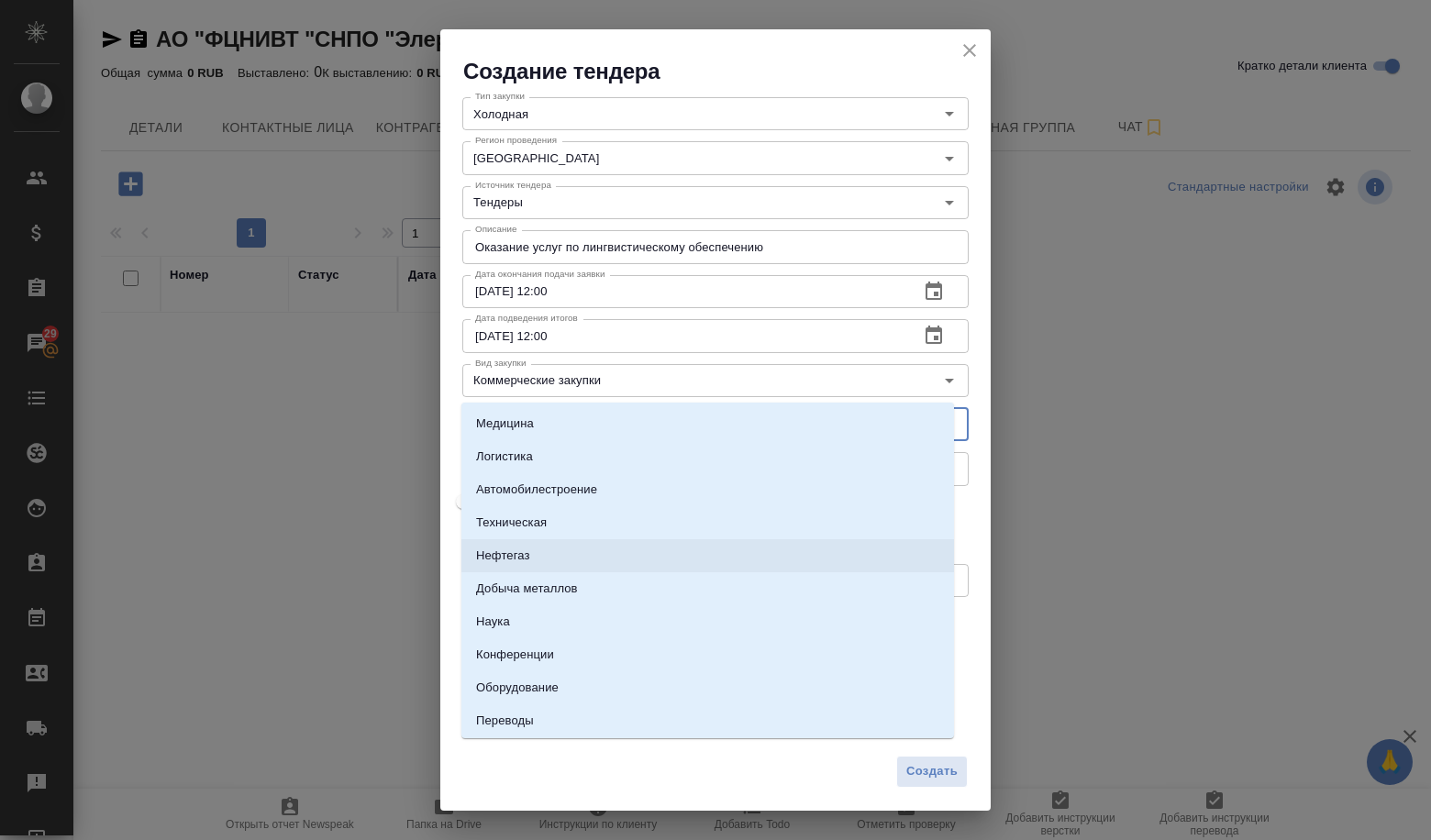
scroll to position [183, 0]
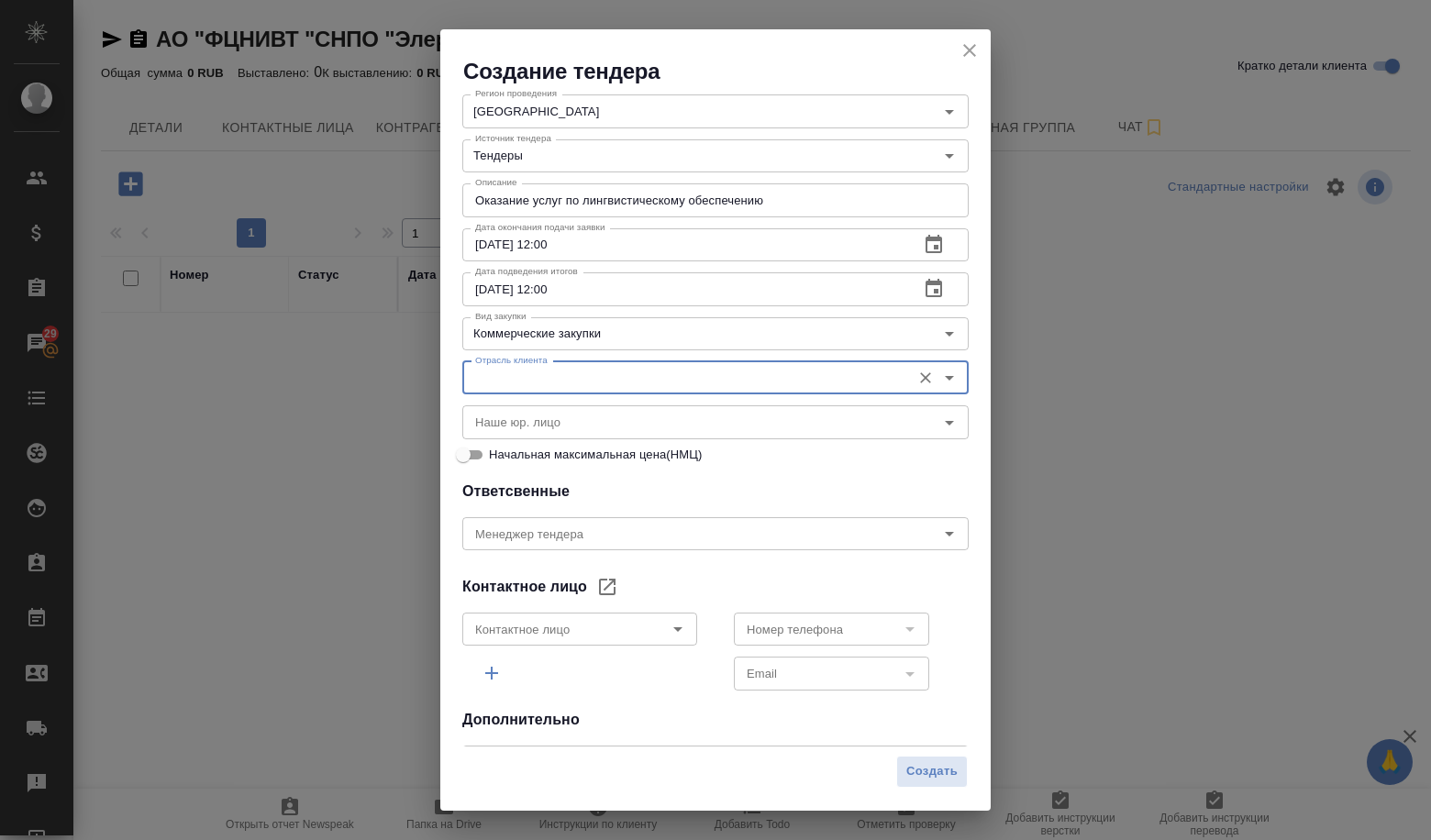
click at [638, 376] on input "Отрасль клиента" at bounding box center [685, 377] width 434 height 22
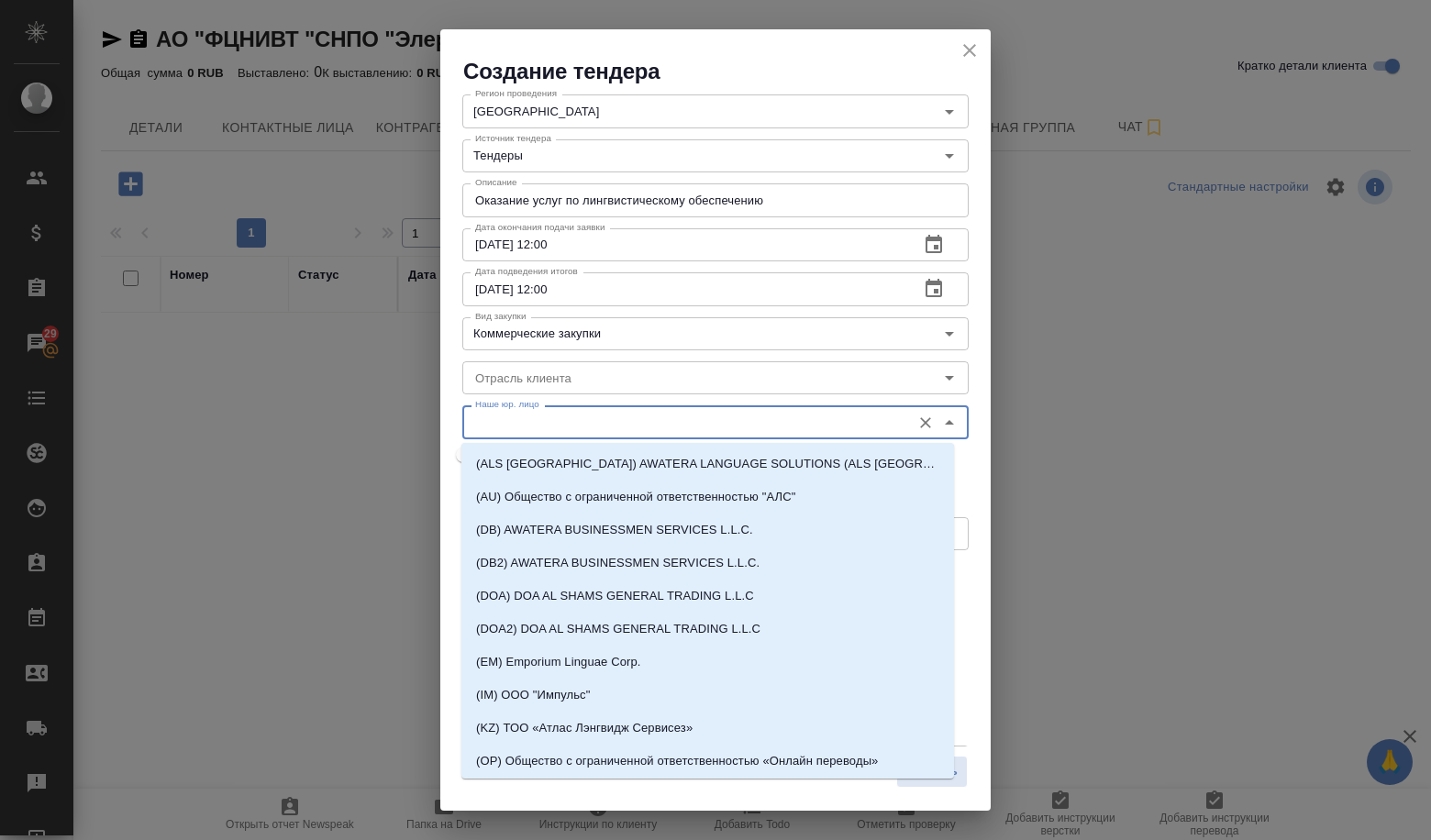
click at [644, 423] on input "Наше юр. лицо" at bounding box center [685, 422] width 434 height 22
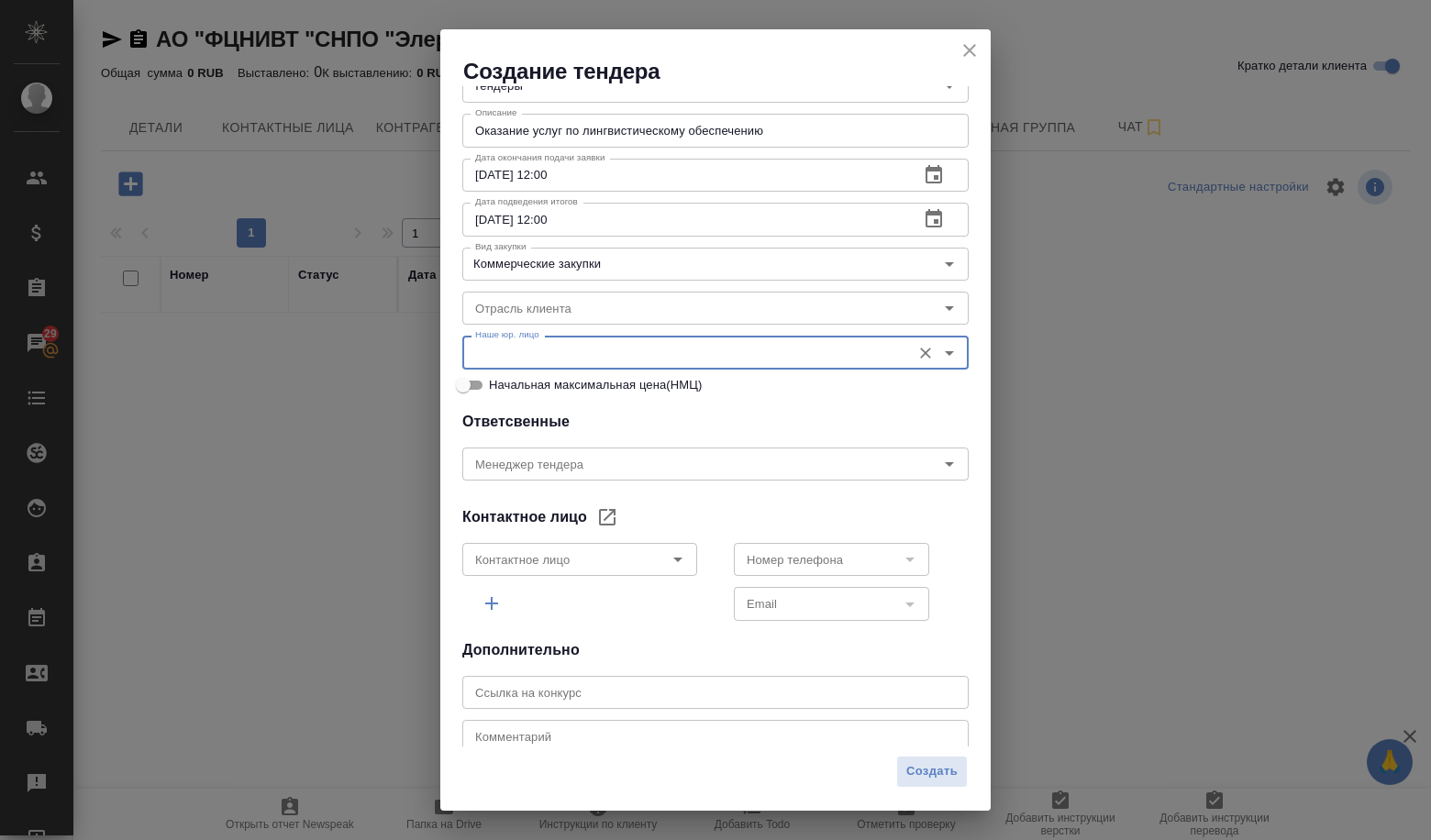
scroll to position [275, 0]
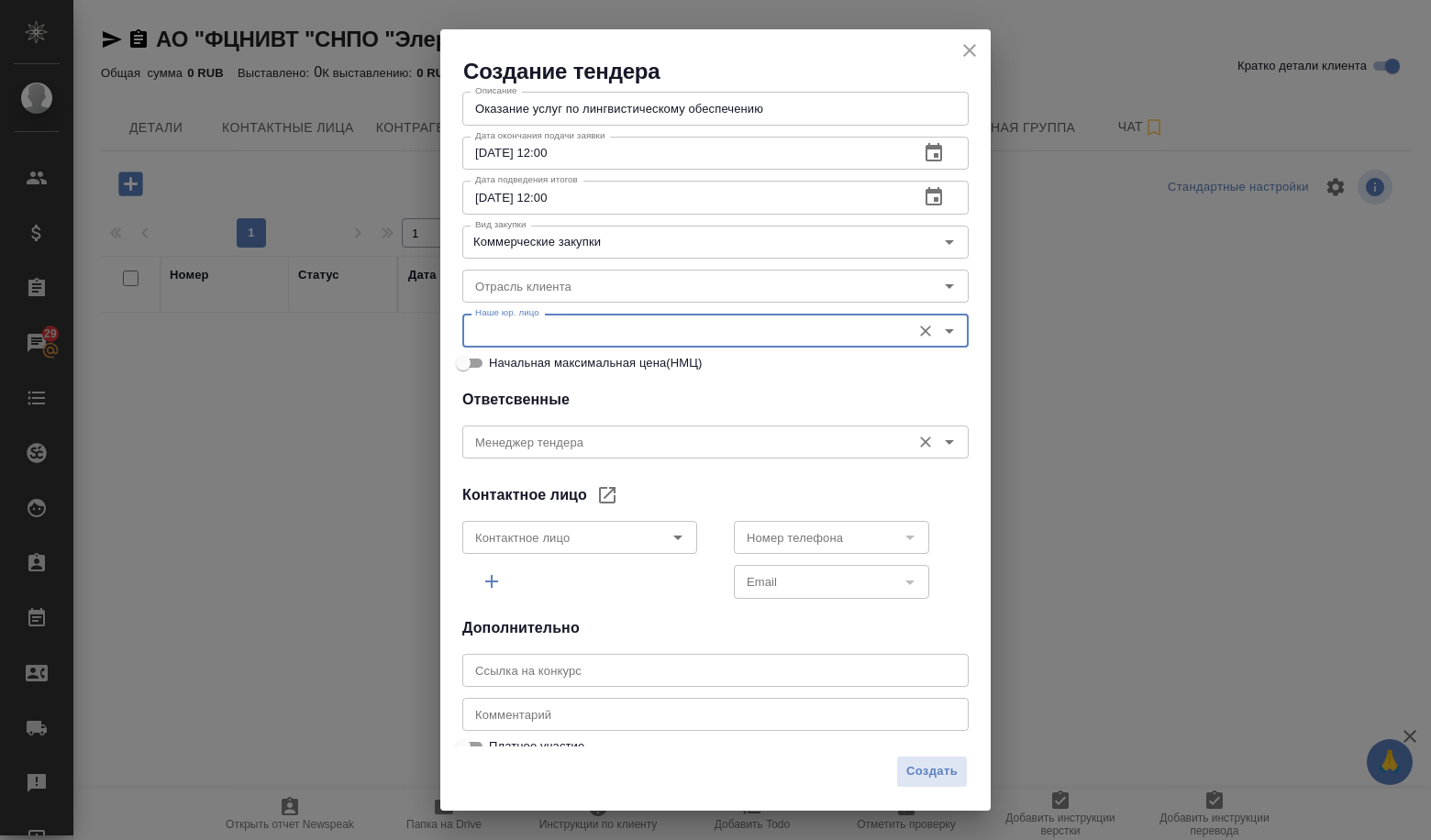
click at [638, 440] on input "Менеджер тендера" at bounding box center [685, 442] width 434 height 22
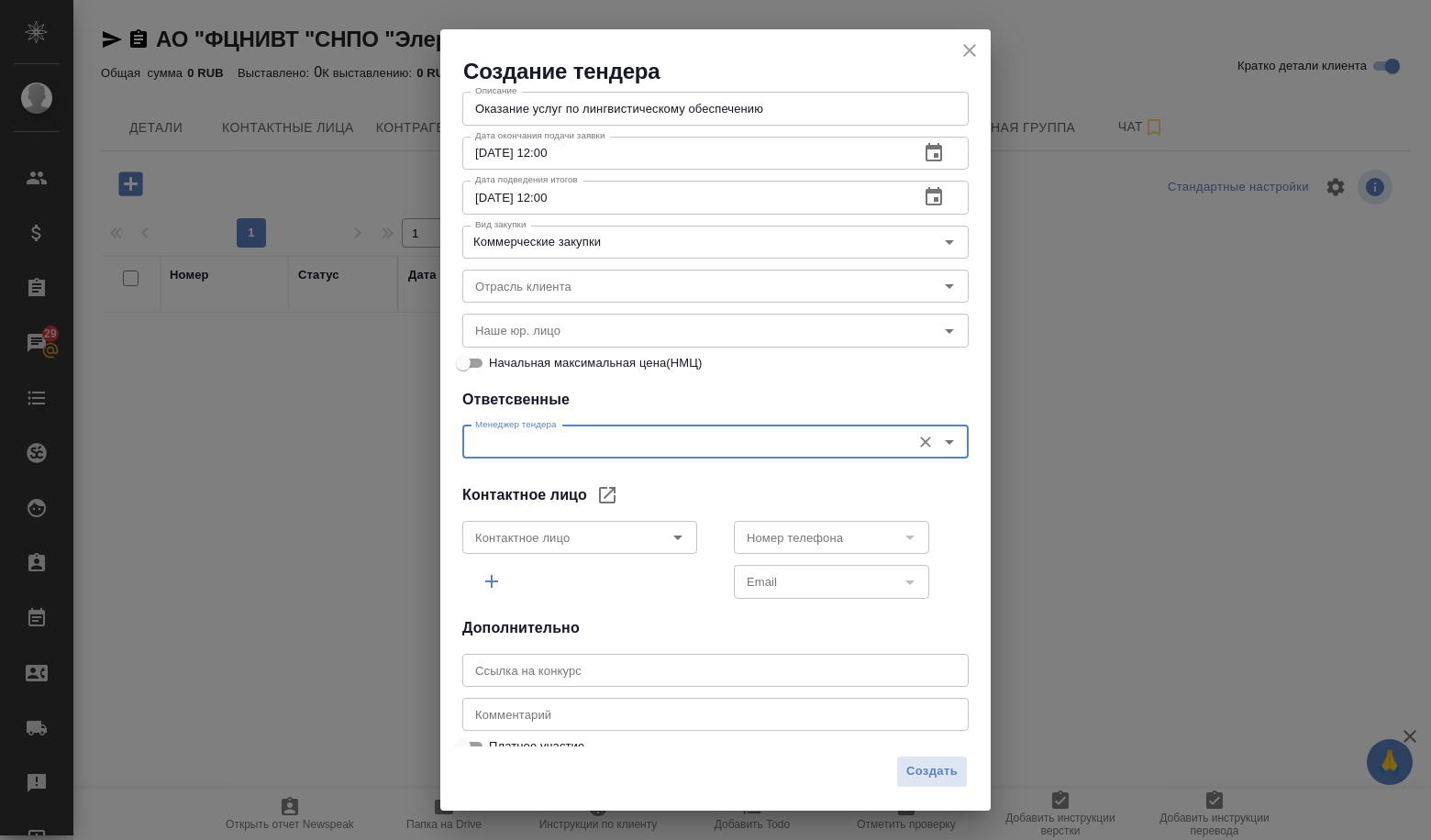
click at [638, 440] on input "Менеджер тендера" at bounding box center [685, 442] width 434 height 22
click at [680, 550] on div at bounding box center [665, 538] width 48 height 26
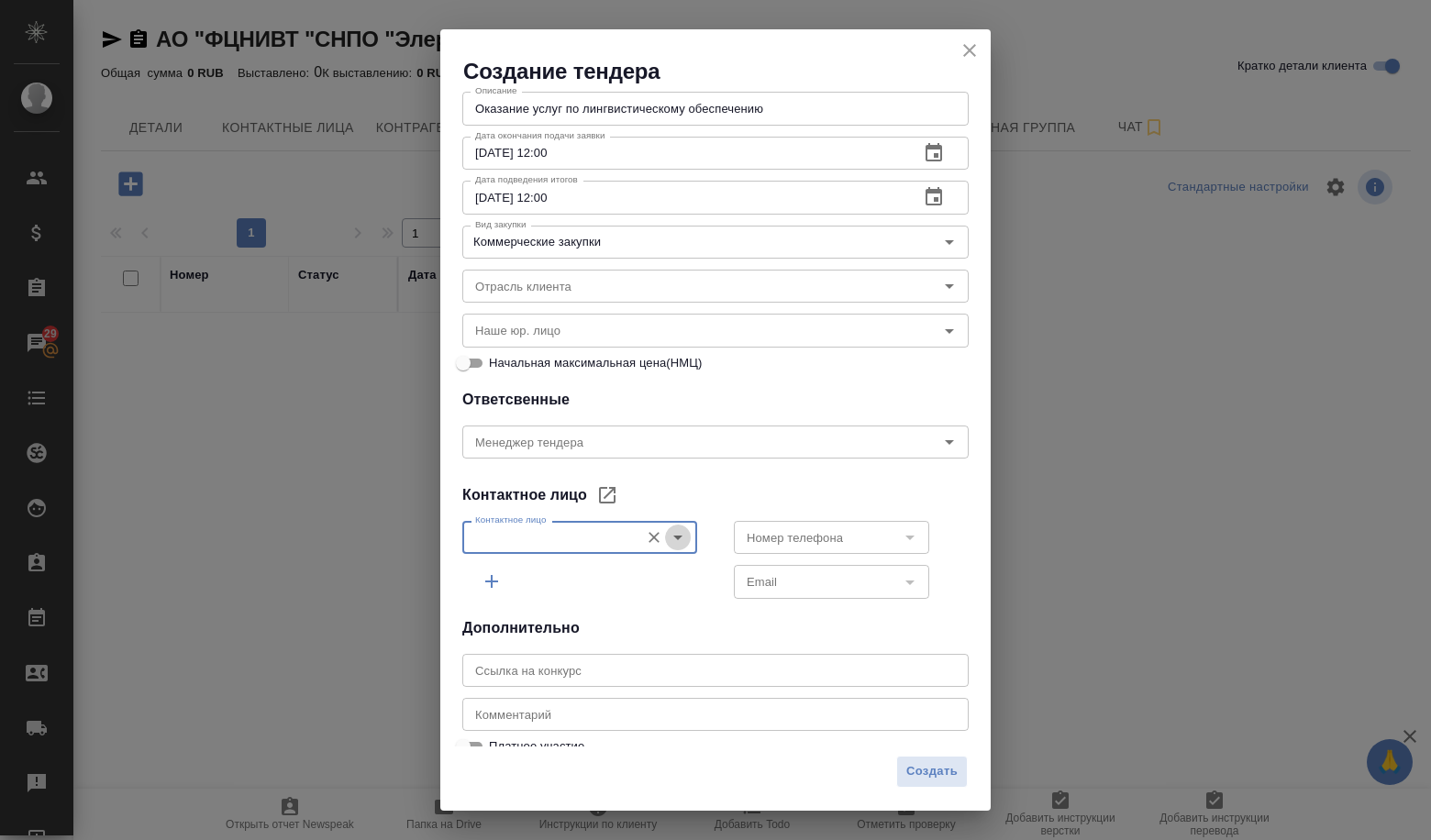
click at [671, 536] on icon "Open" at bounding box center [678, 537] width 22 height 22
click at [656, 429] on div "Менеджер тендера" at bounding box center [716, 442] width 506 height 33
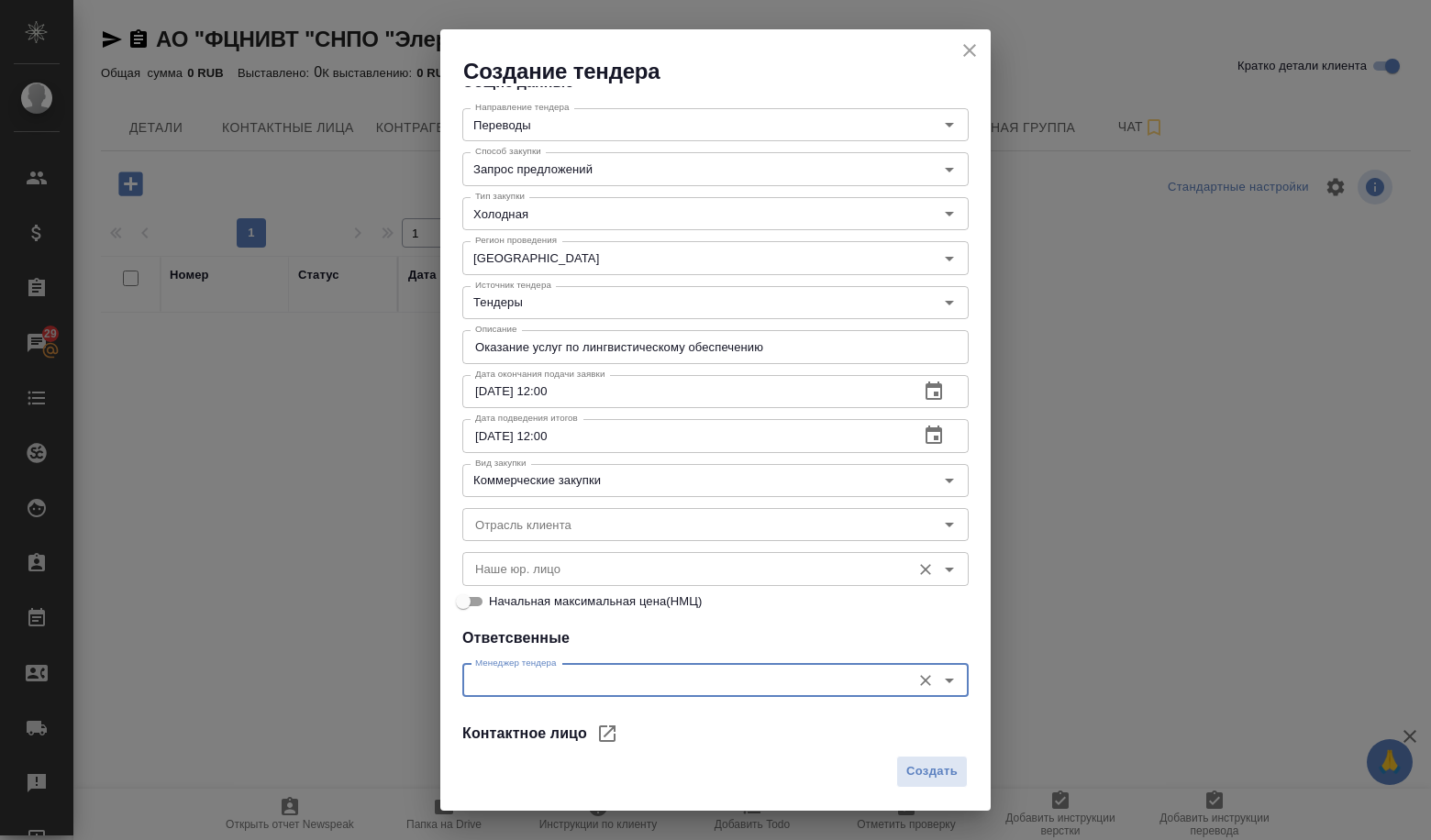
scroll to position [0, 0]
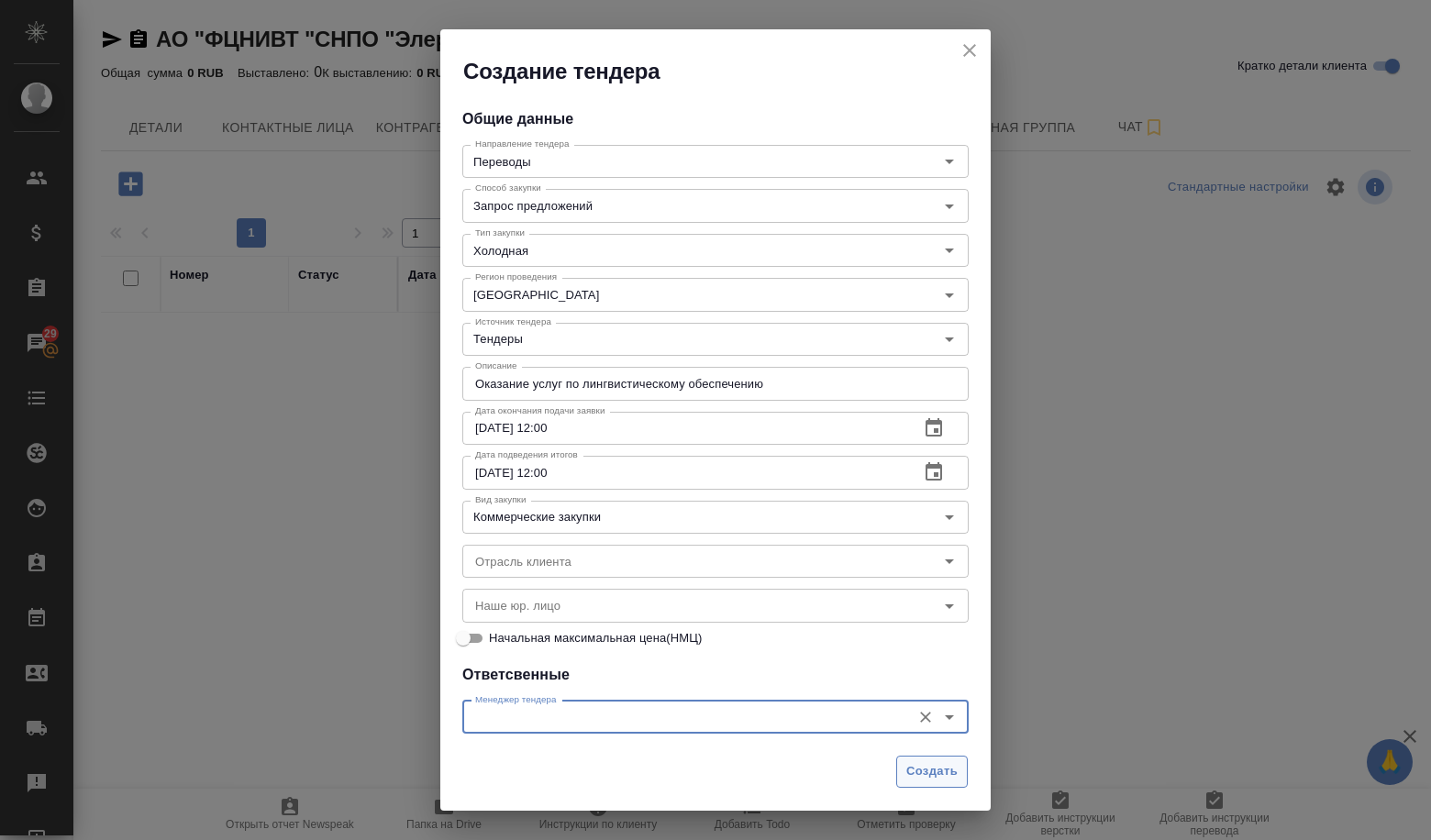
click at [928, 771] on span "Создать" at bounding box center [933, 771] width 52 height 21
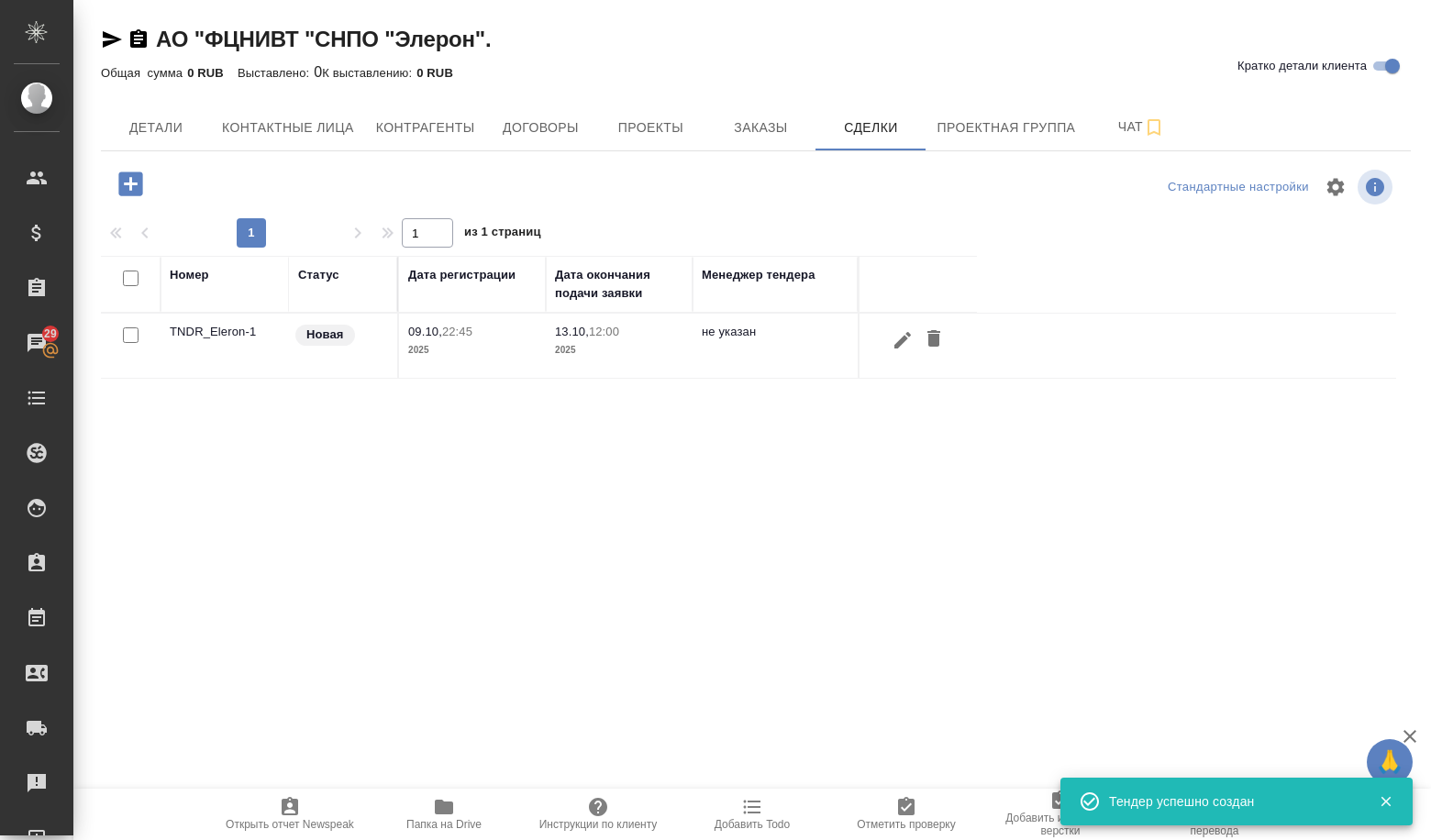
click at [179, 328] on td "TNDR_Eleron-1" at bounding box center [225, 346] width 129 height 64
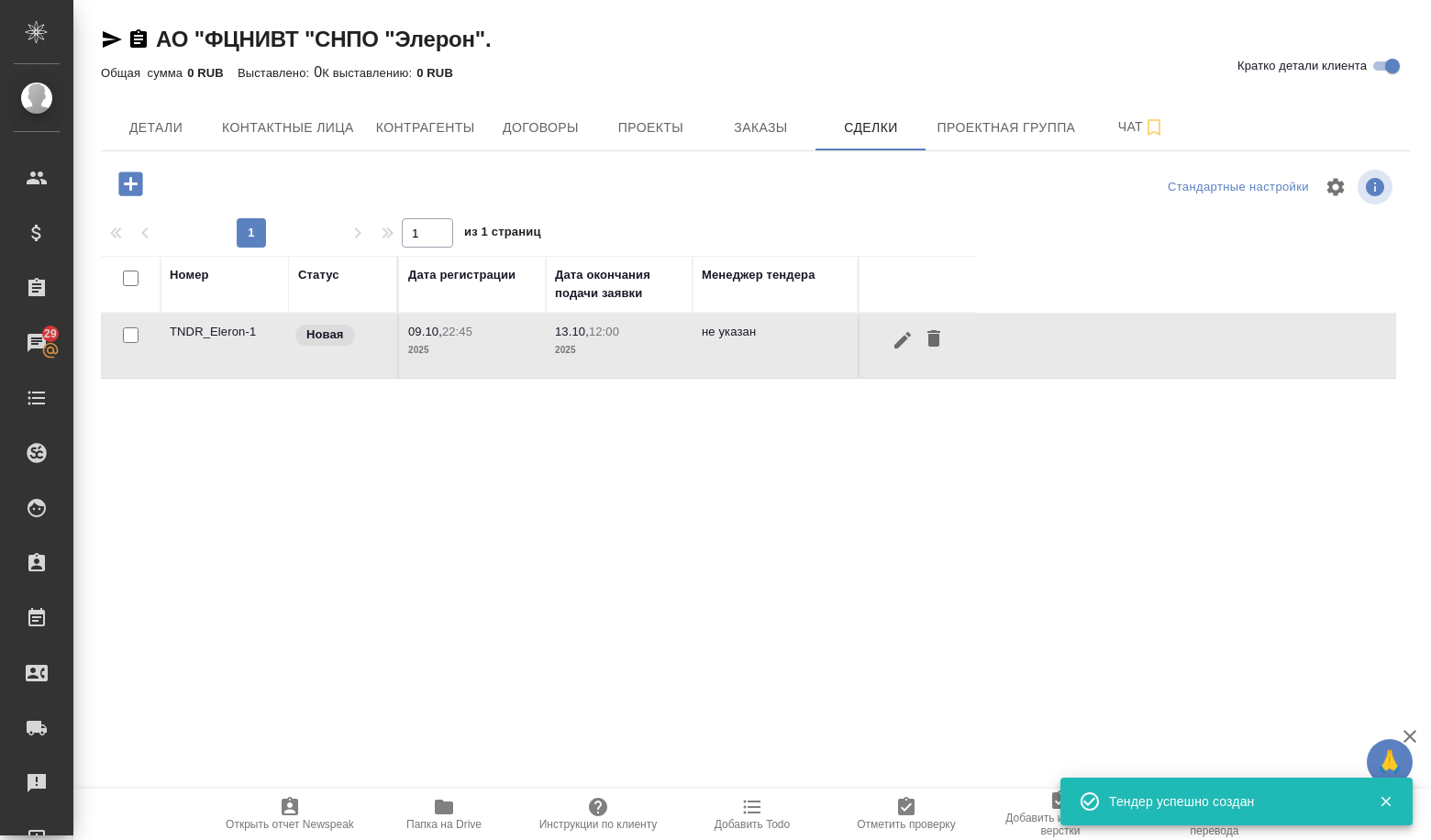
click at [179, 328] on td "TNDR_Eleron-1" at bounding box center [225, 346] width 129 height 64
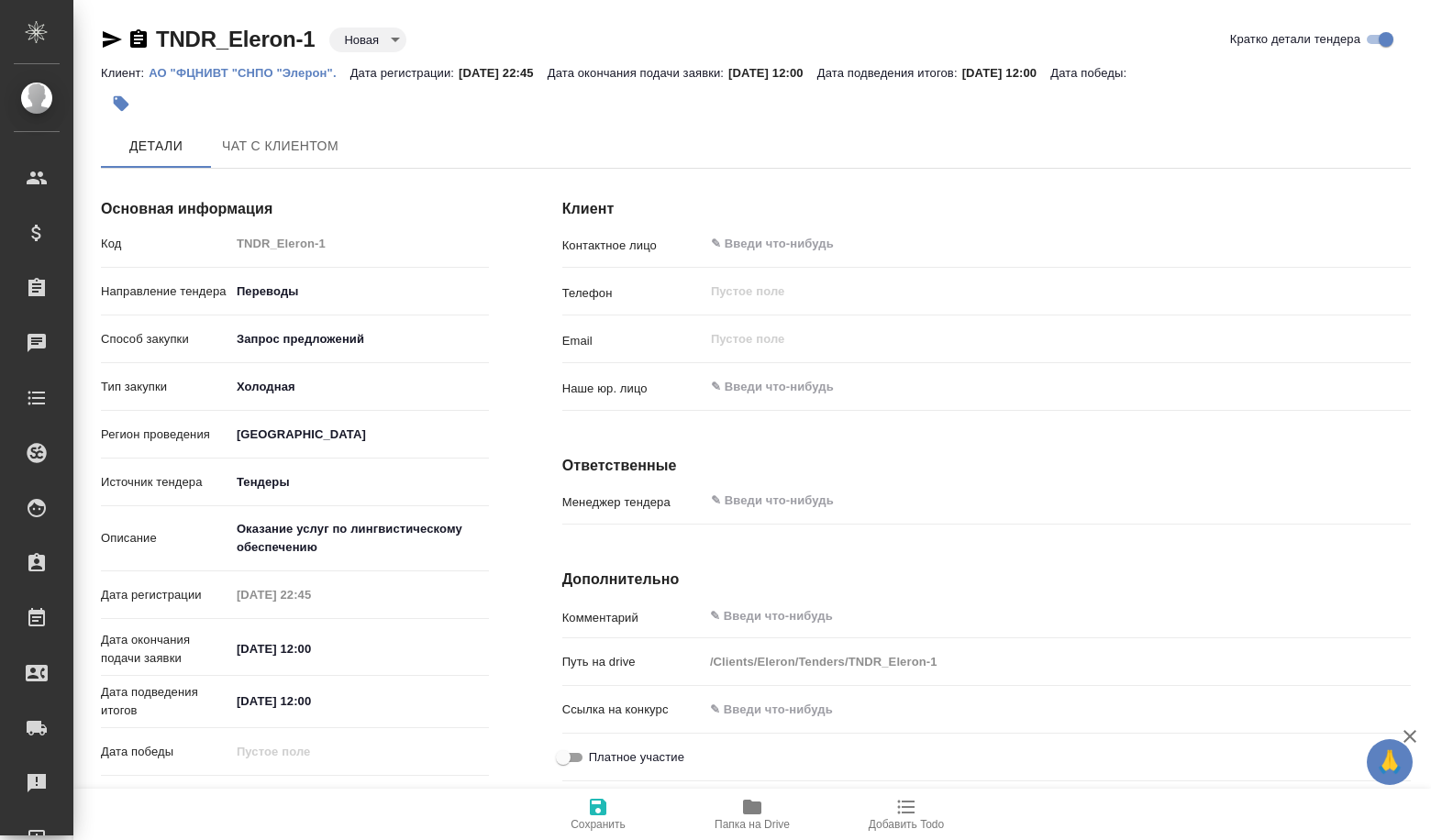
click at [378, 44] on body "🙏 .cls-1 fill:#fff; AWATERA Volkova [PERSON_NAME] Спецификации Заказы Чаты Todo…" at bounding box center [716, 420] width 1431 height 840
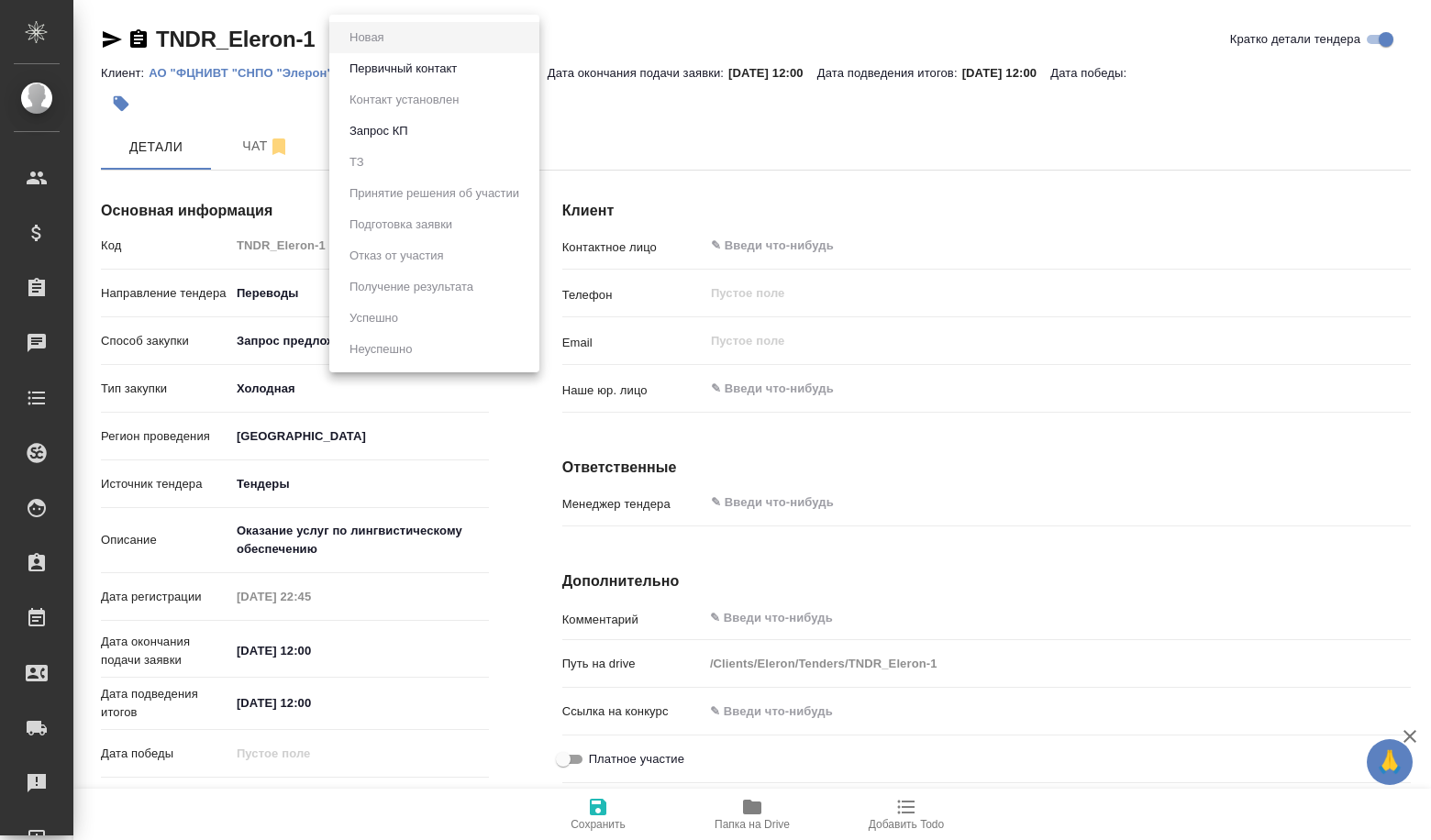
click at [386, 70] on button "Первичный контакт" at bounding box center [402, 68] width 118 height 20
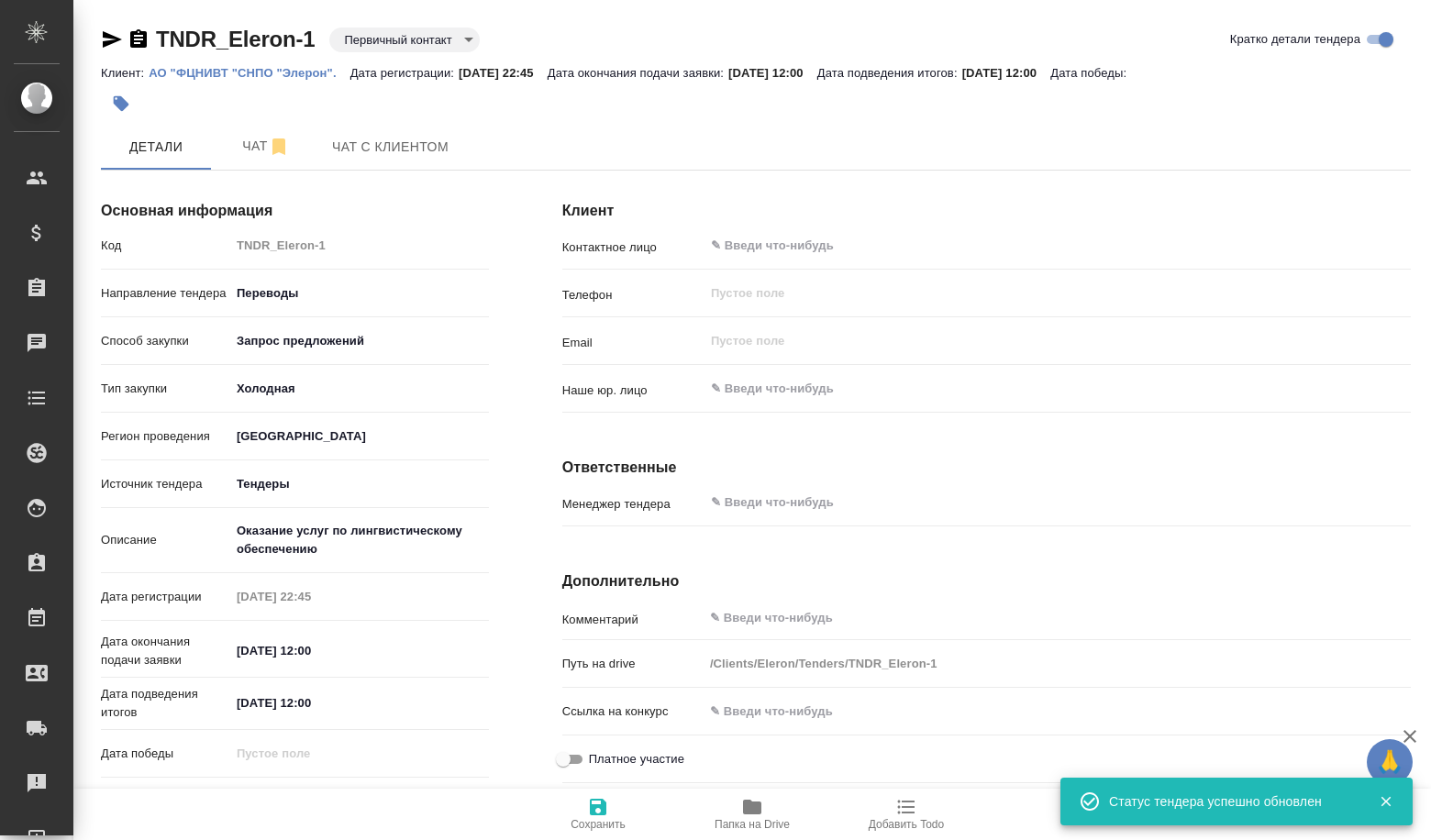
click at [409, 43] on body "🙏 .cls-1 fill:#fff; AWATERA Volkova [PERSON_NAME] Спецификации Заказы Чаты Todo…" at bounding box center [716, 420] width 1431 height 840
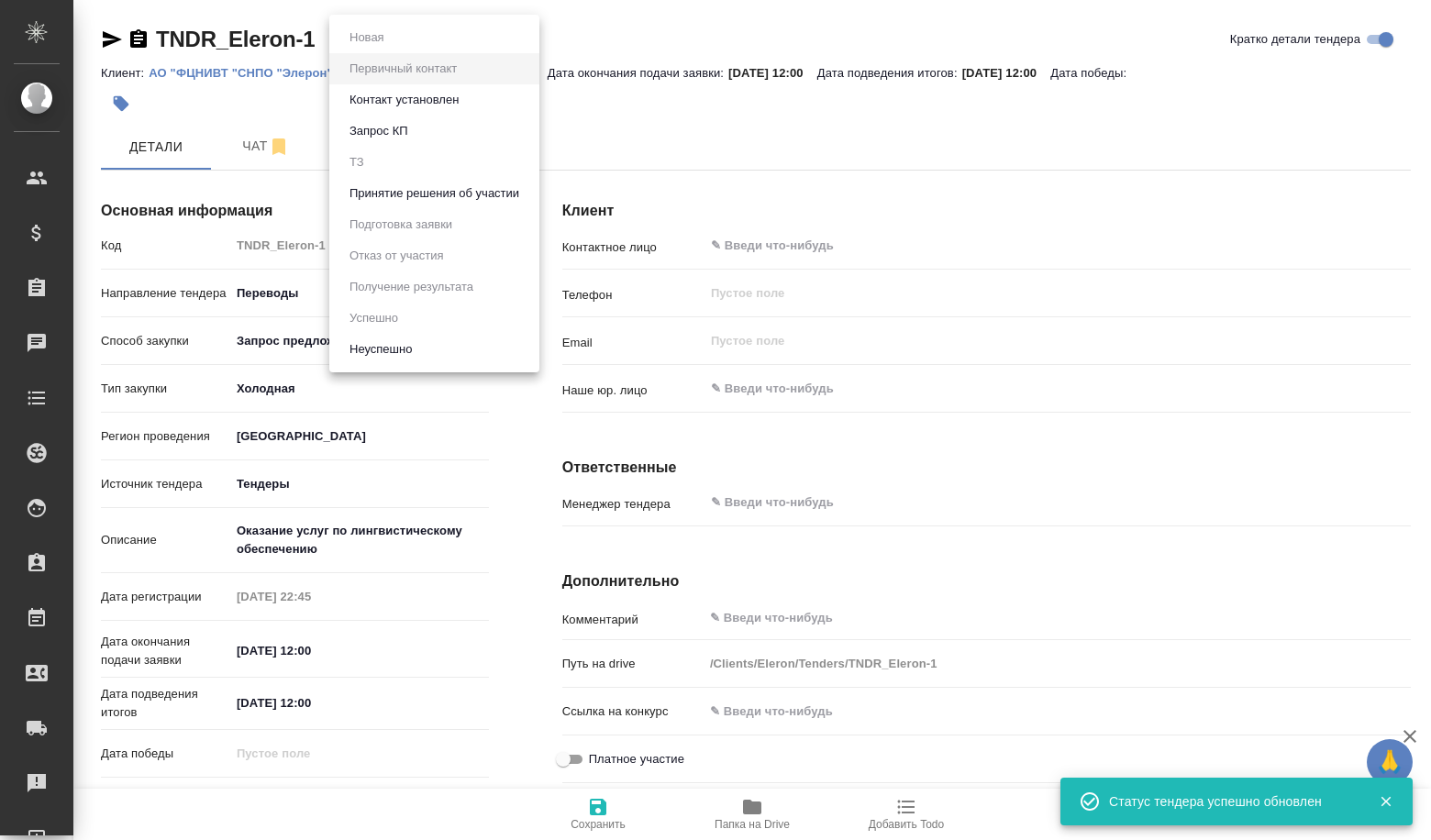
click at [457, 202] on button "Принятие решения об участии" at bounding box center [434, 193] width 180 height 20
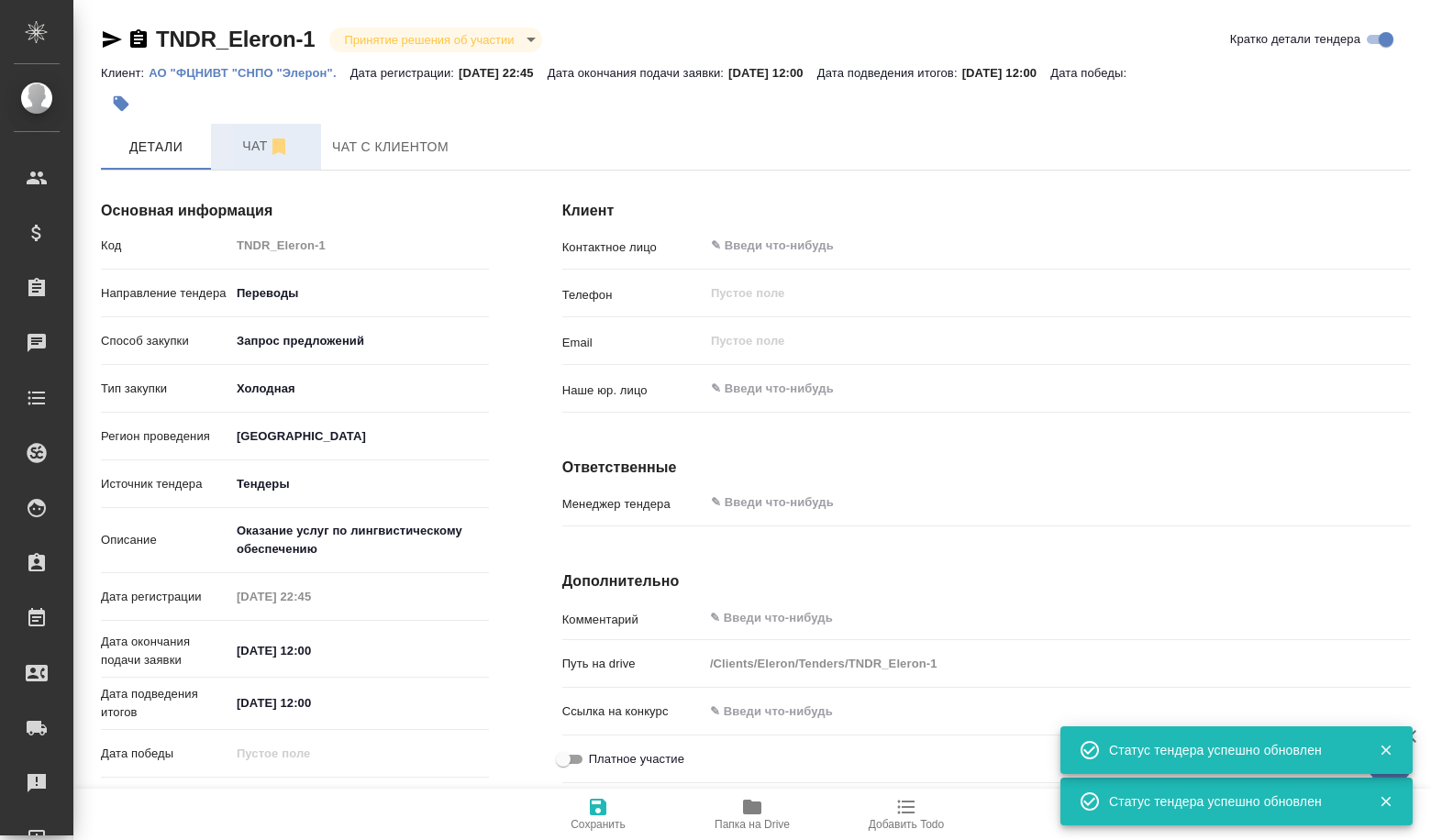
click at [282, 161] on button "Чат" at bounding box center [266, 147] width 110 height 46
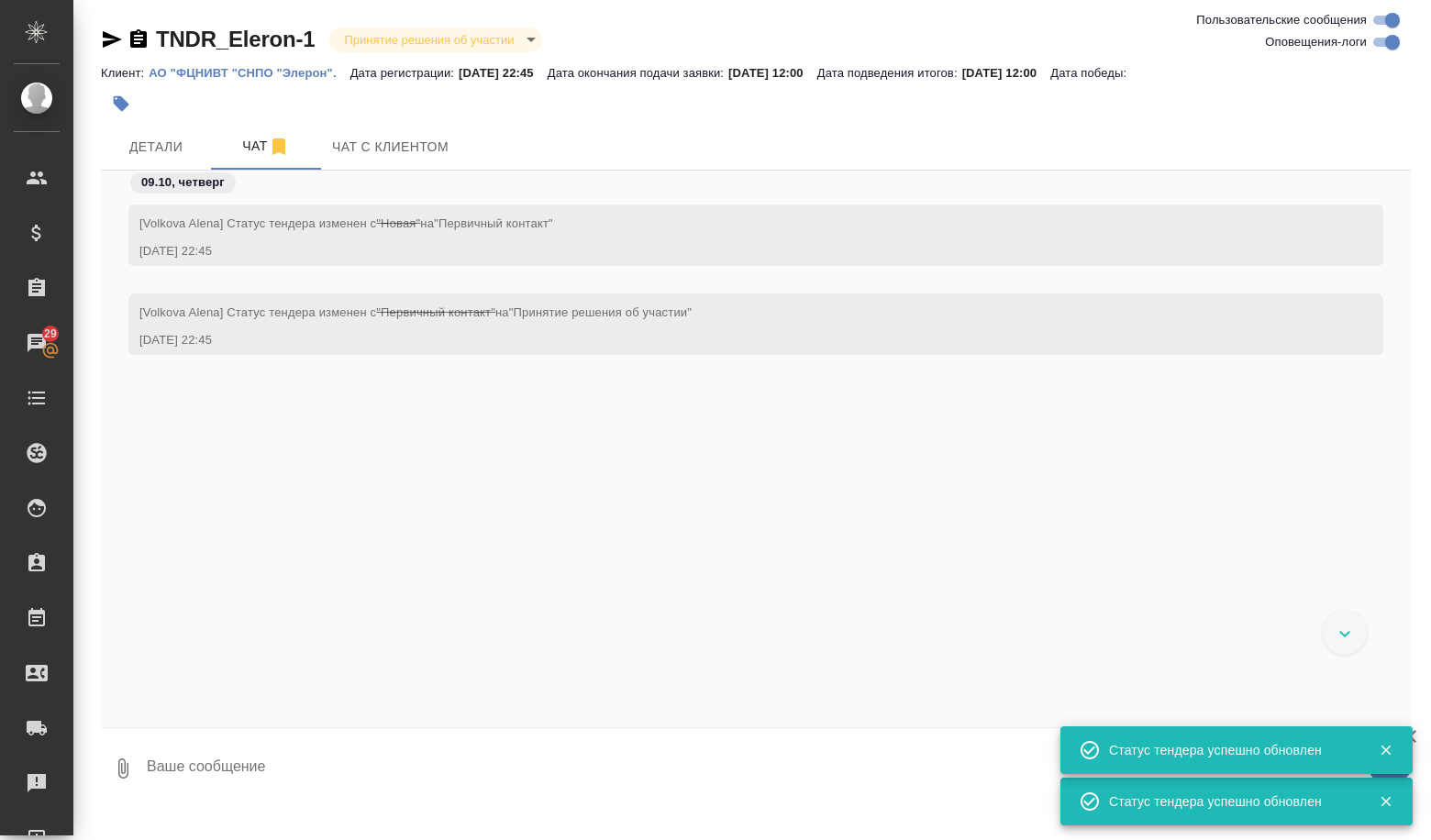
click at [279, 781] on textarea at bounding box center [778, 768] width 1266 height 62
click at [282, 772] on textarea at bounding box center [778, 768] width 1266 height 62
paste textarea "Алена, зарегистрируй, пожлст! -- Aleksandra Kasatkina Manager Of Inbound Sales …"
type textarea "Алена, зарегистрируй, пожлст! -- Aleksandra Kasatkina Manager Of Inbound Sales …"
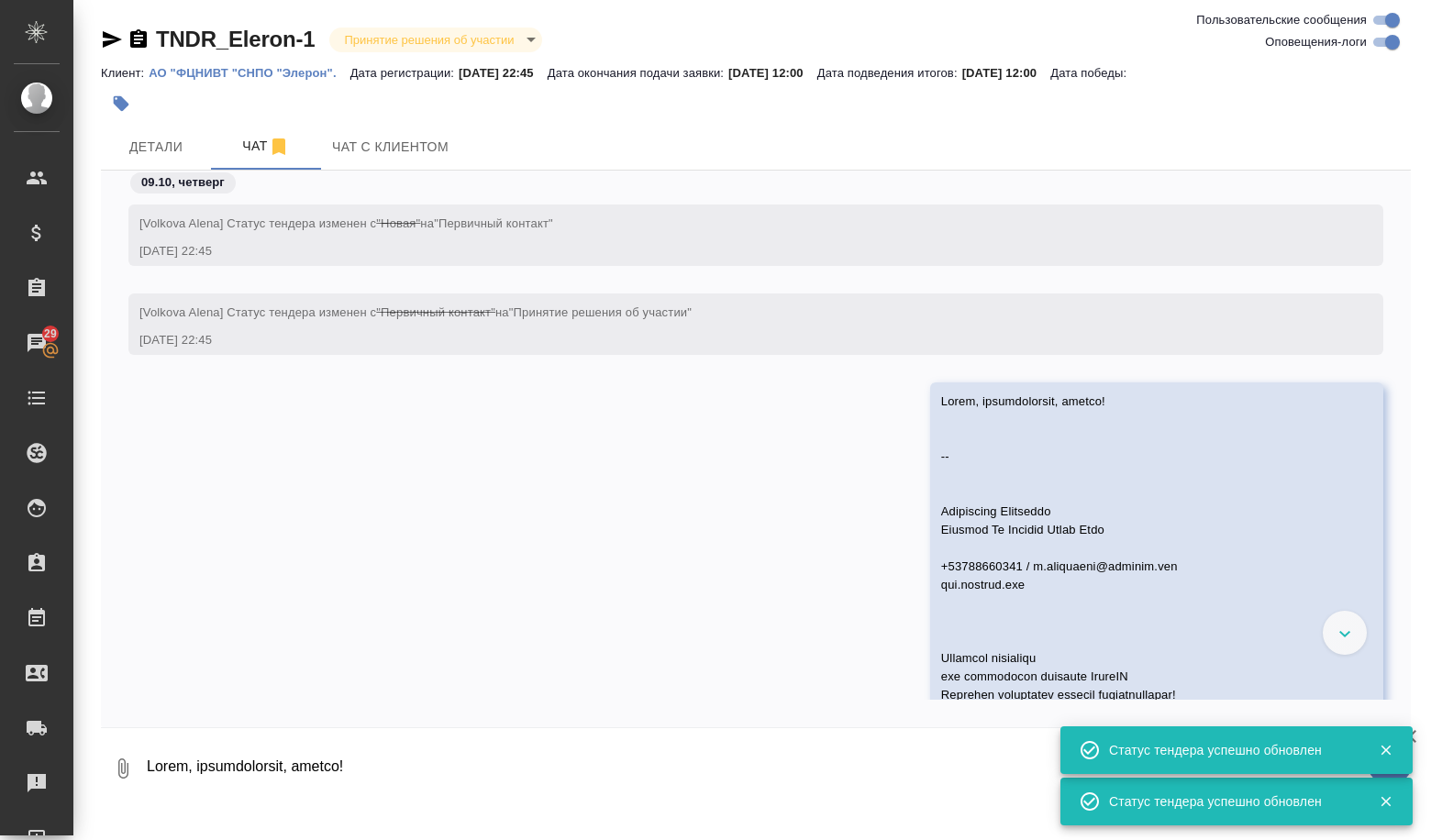
scroll to position [178, 0]
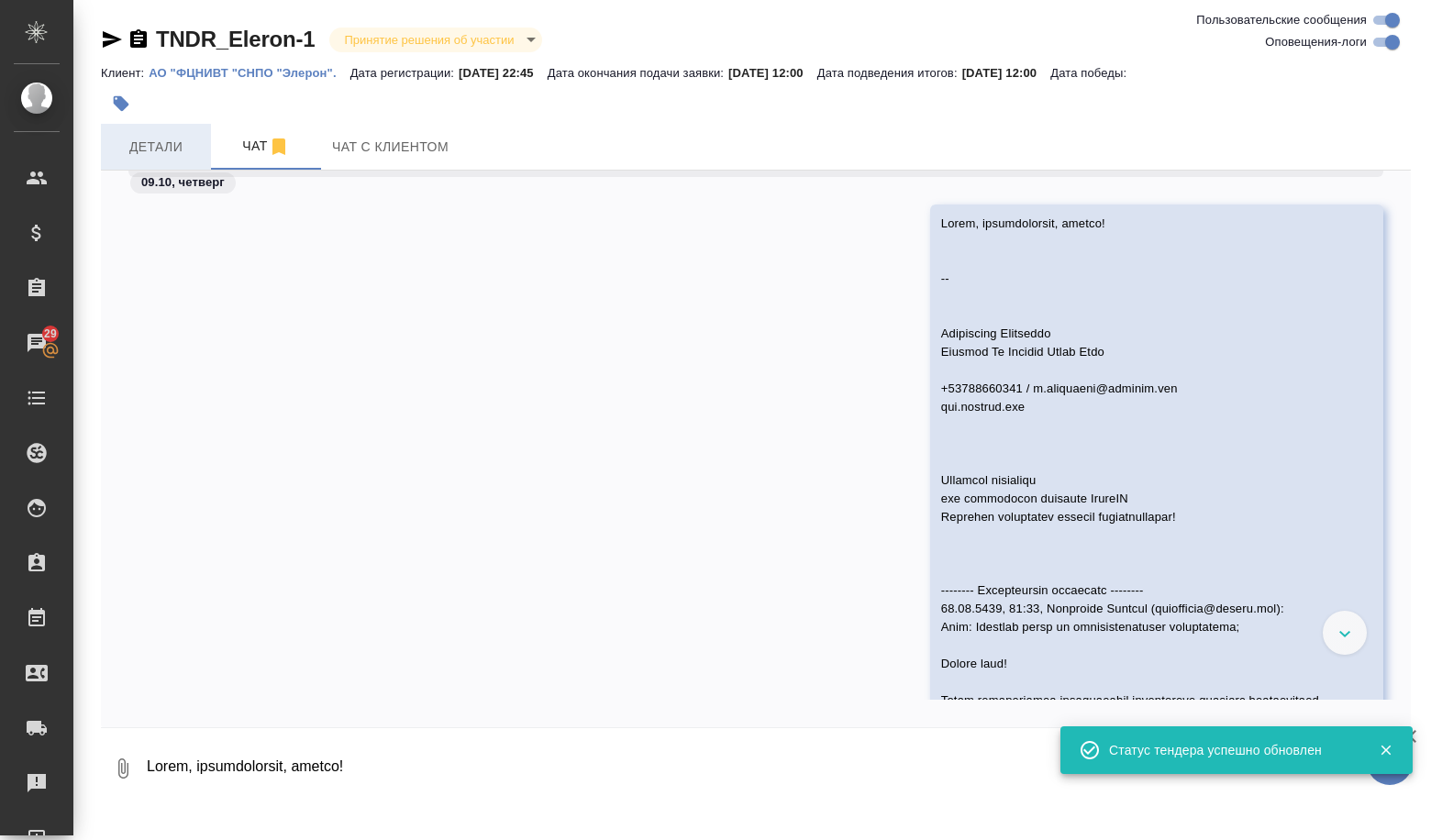
click at [160, 152] on span "Детали" at bounding box center [156, 147] width 88 height 23
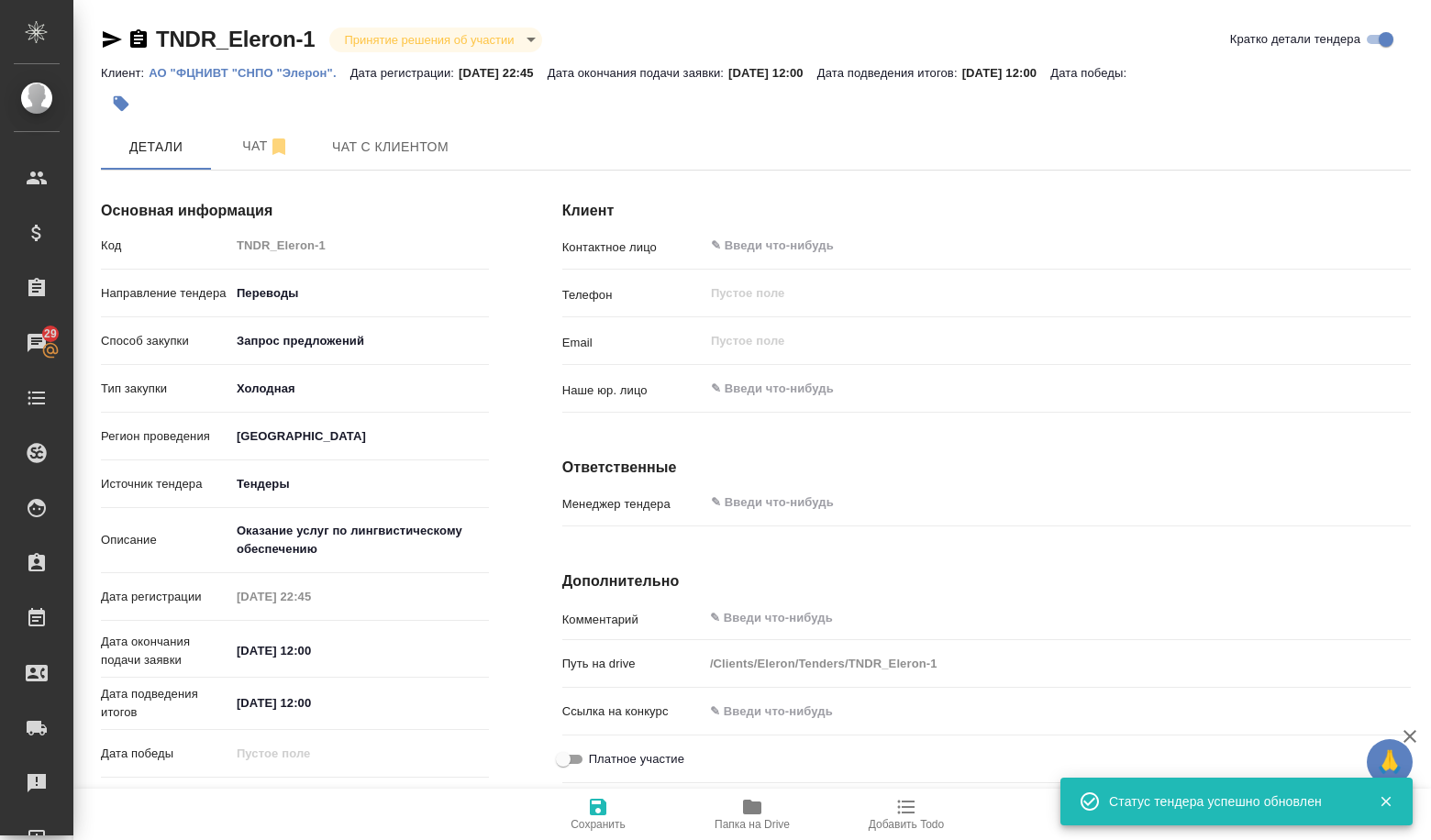
click at [759, 810] on icon "button" at bounding box center [752, 806] width 19 height 15
